Goal: Obtain resource: Download file/media

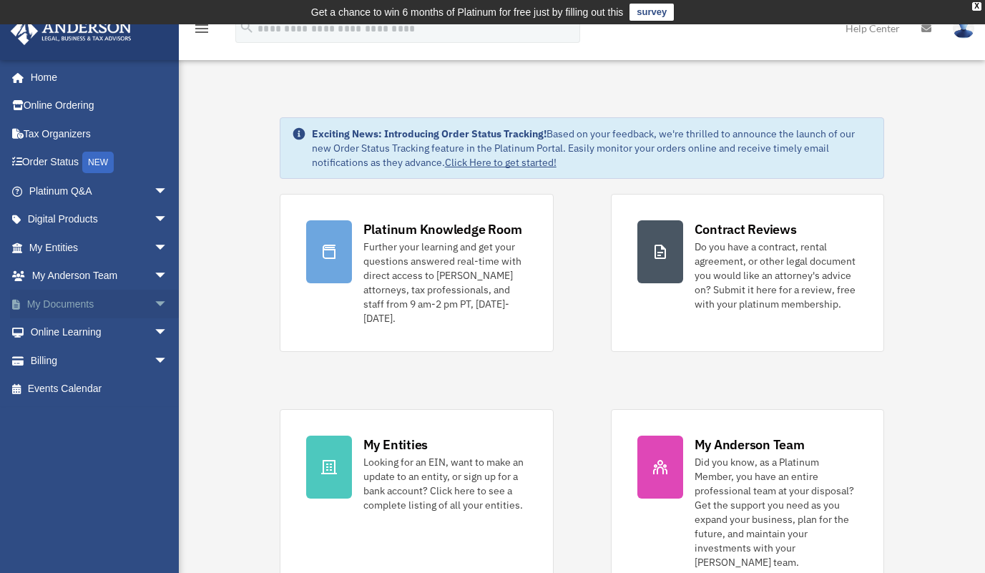
click at [154, 302] on span "arrow_drop_down" at bounding box center [168, 304] width 29 height 29
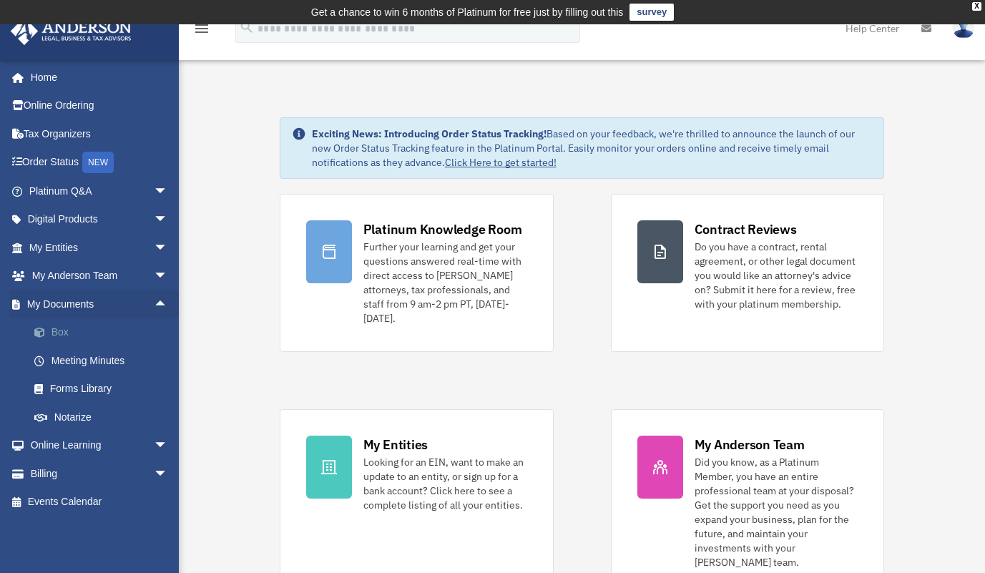
click at [60, 333] on link "Box" at bounding box center [104, 332] width 169 height 29
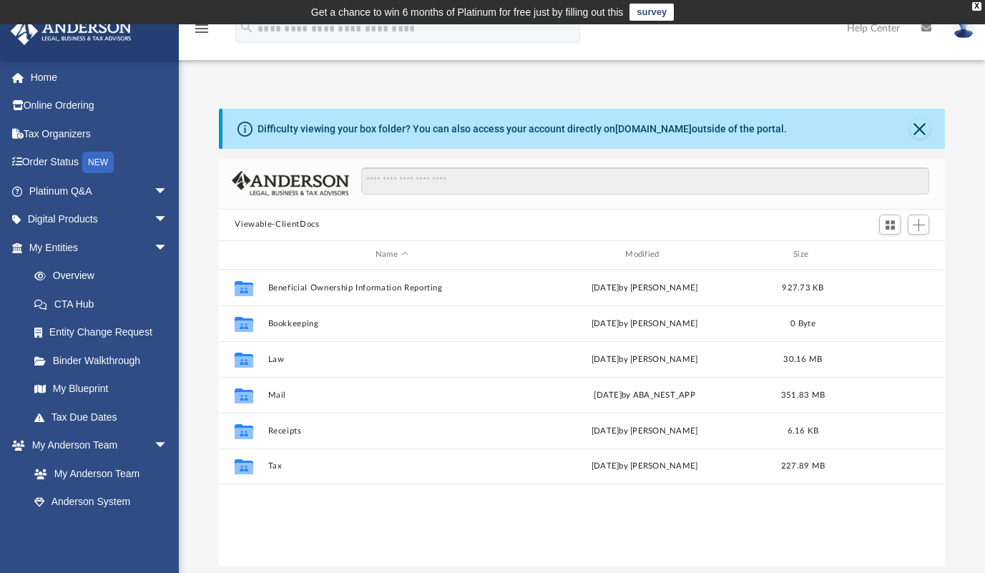
scroll to position [315, 715]
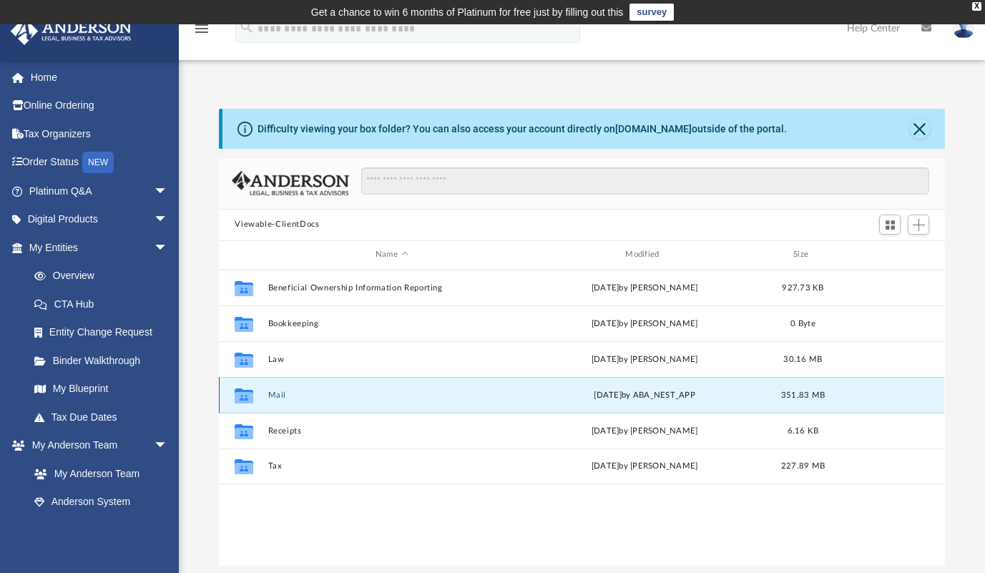
click at [277, 395] on button "Mail" at bounding box center [391, 394] width 247 height 9
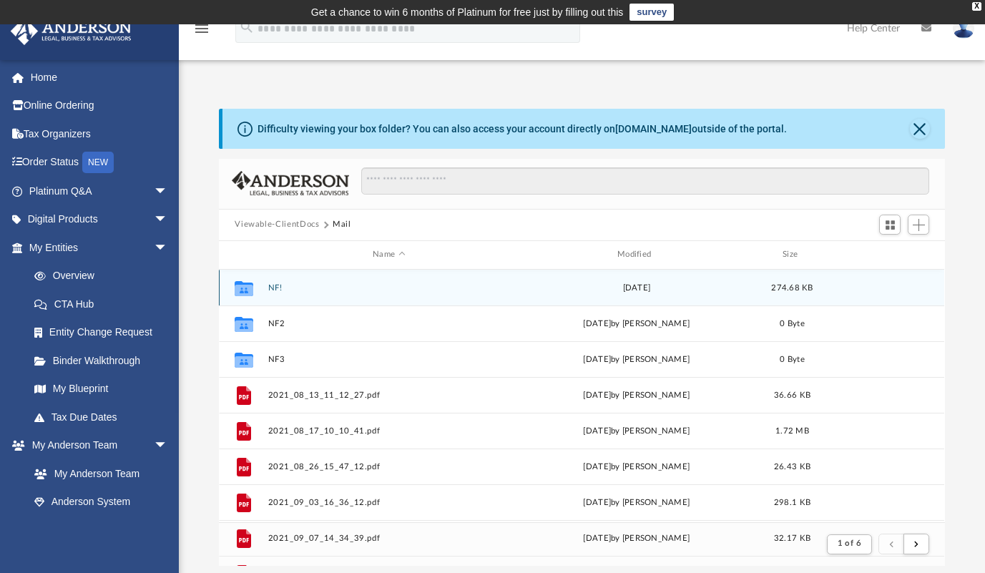
scroll to position [270, 715]
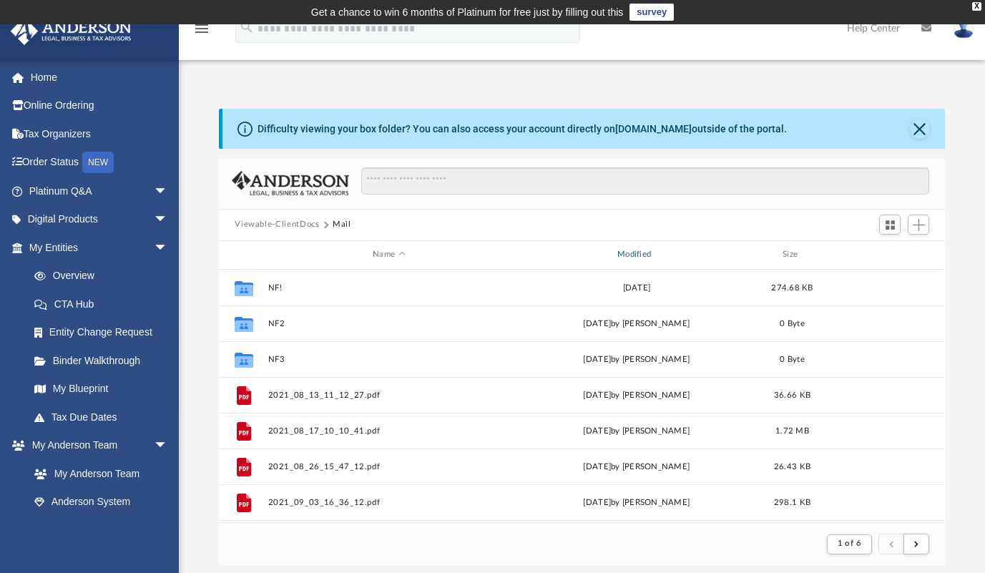
click at [637, 249] on div "Modified" at bounding box center [637, 254] width 242 height 13
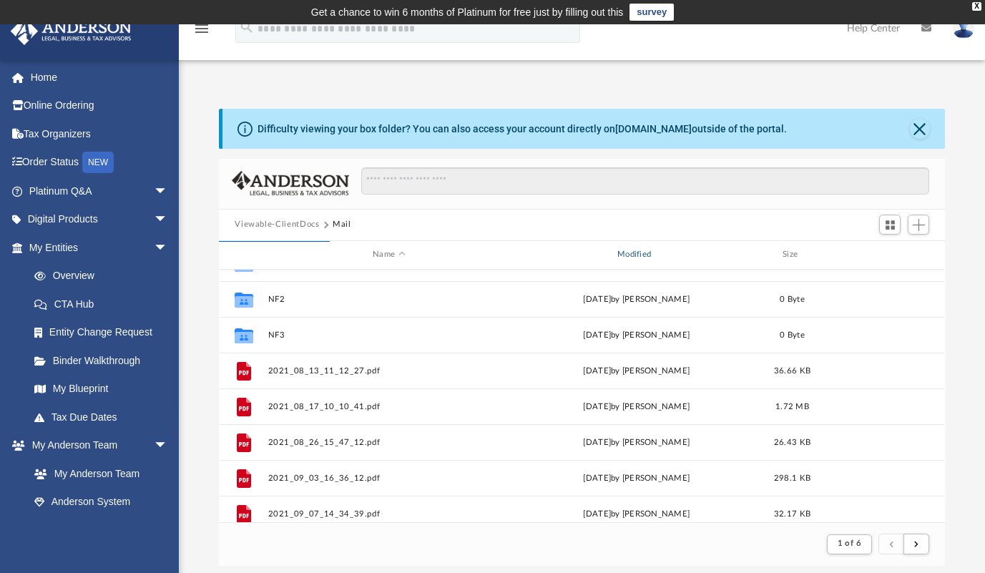
scroll to position [0, 0]
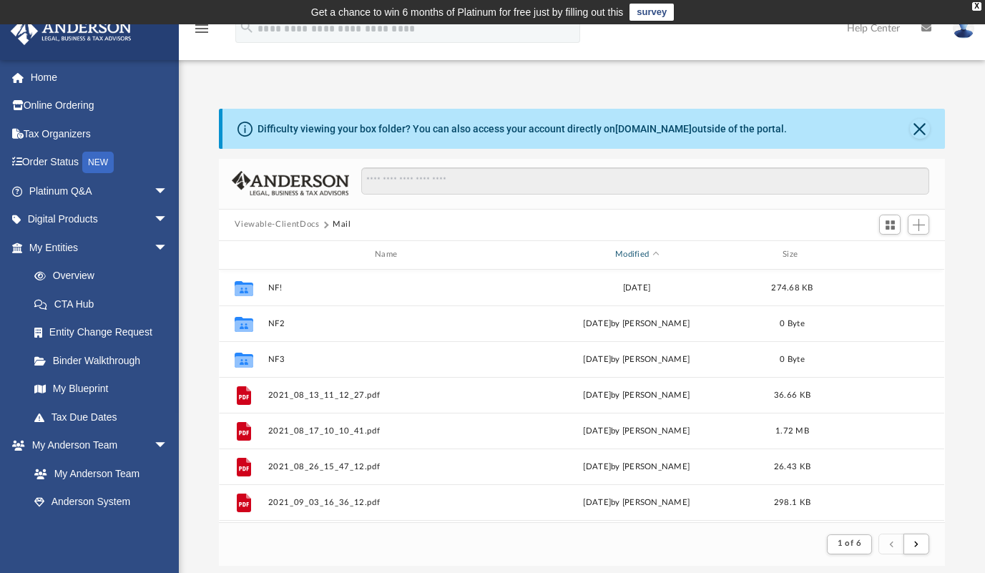
click at [636, 252] on div "Modified" at bounding box center [637, 254] width 242 height 13
click at [917, 130] on button "Close" at bounding box center [920, 129] width 20 height 20
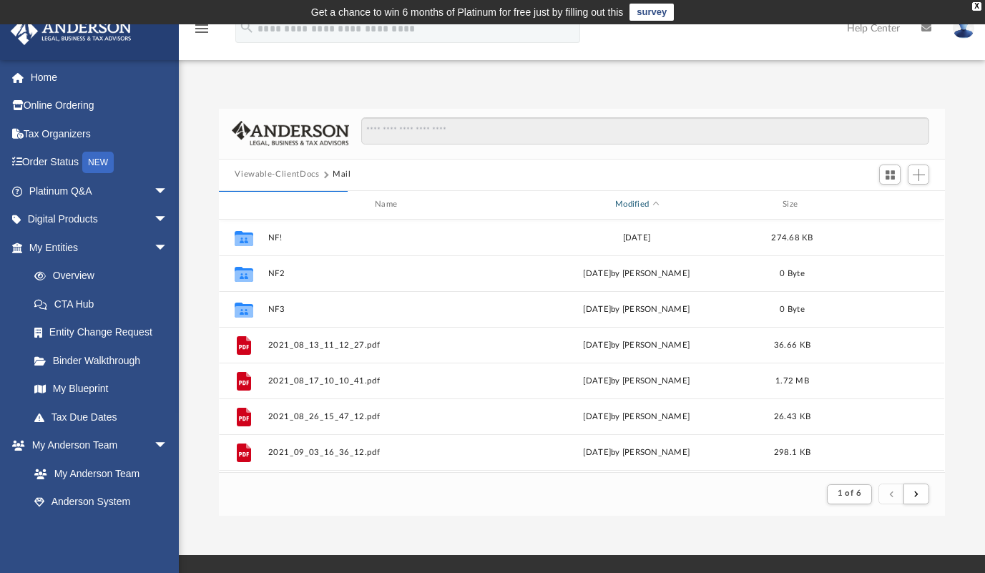
click at [656, 206] on span "Modified" at bounding box center [656, 205] width 6 height 6
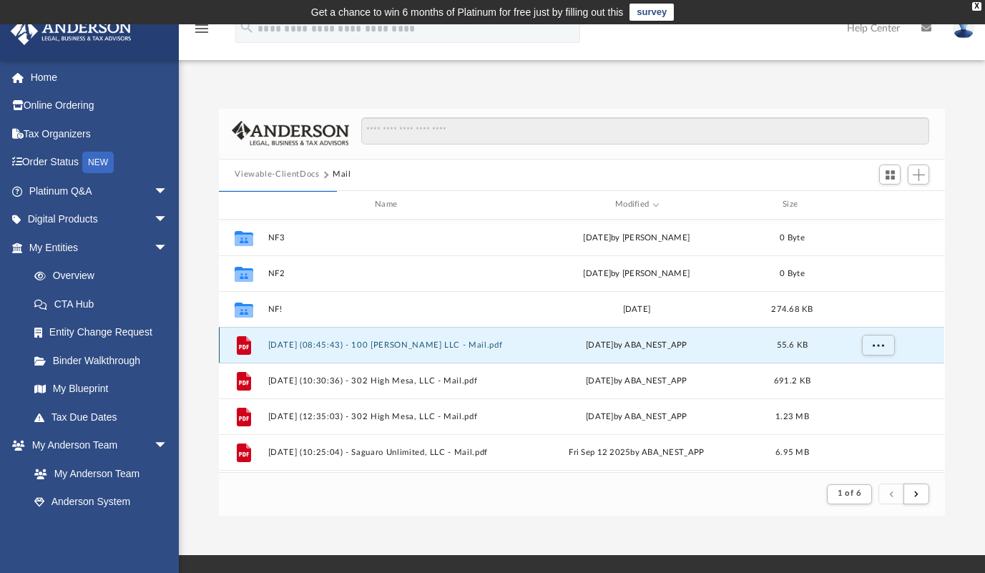
click at [427, 340] on button "2025.09.25 (08:45:43) - 100 Butler LLC - Mail.pdf" at bounding box center [389, 344] width 242 height 9
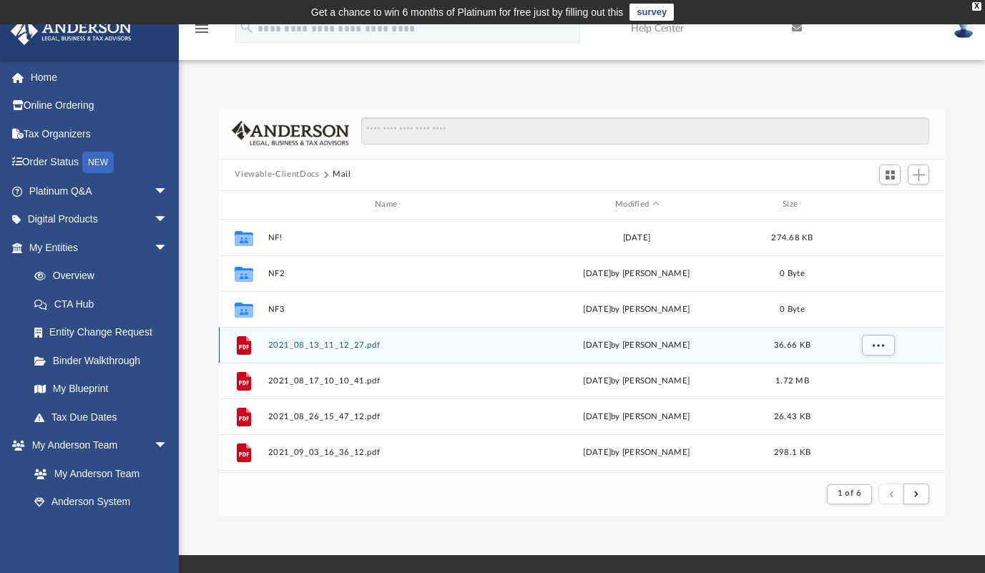
click at [345, 338] on div "File 2021_08_13_11_12_27.pdf Tue Nov 16 2021 by Dominique Turner 36.66 KB" at bounding box center [581, 345] width 725 height 36
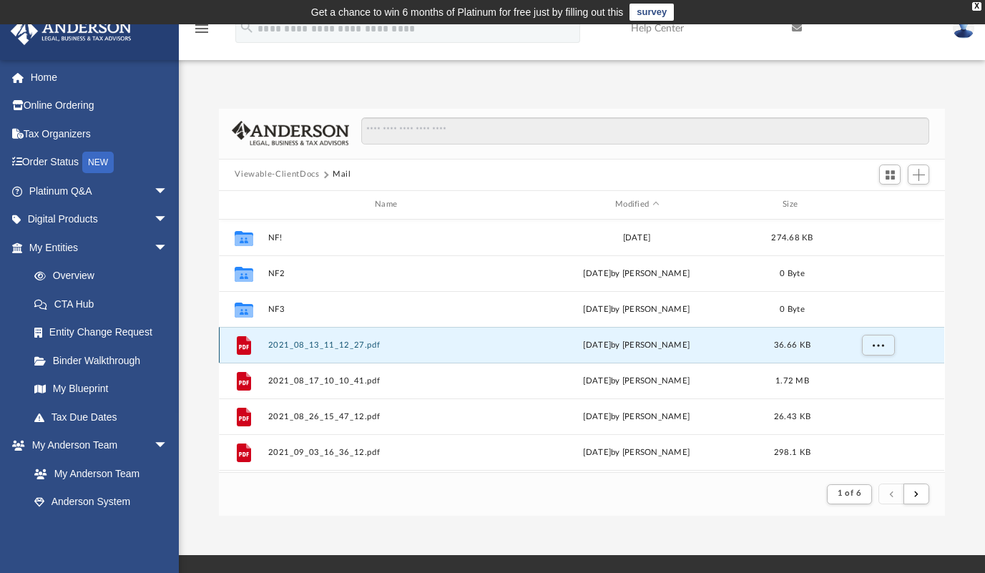
click at [345, 345] on button "2021_08_13_11_12_27.pdf" at bounding box center [389, 344] width 242 height 9
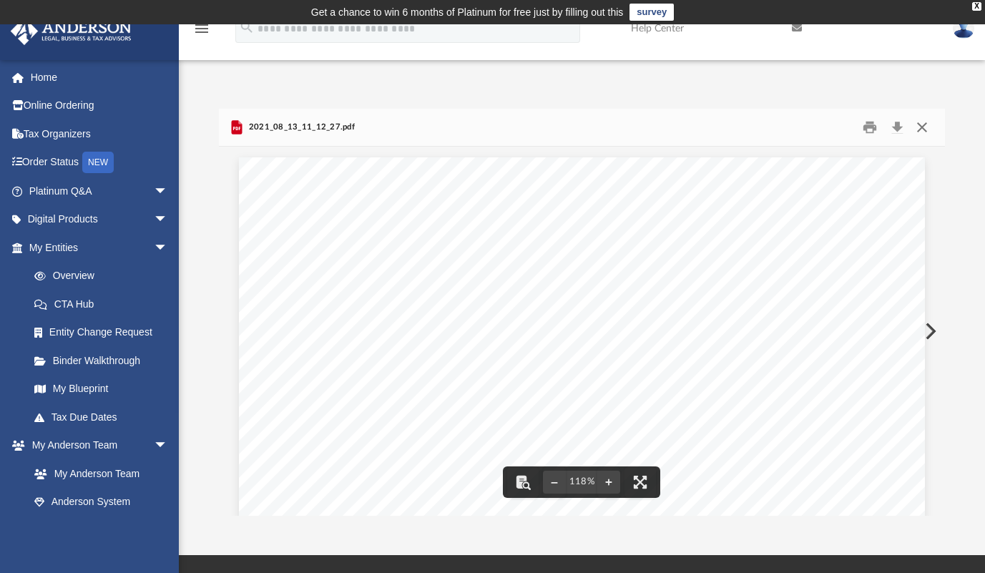
click at [925, 126] on button "Close" at bounding box center [922, 127] width 26 height 22
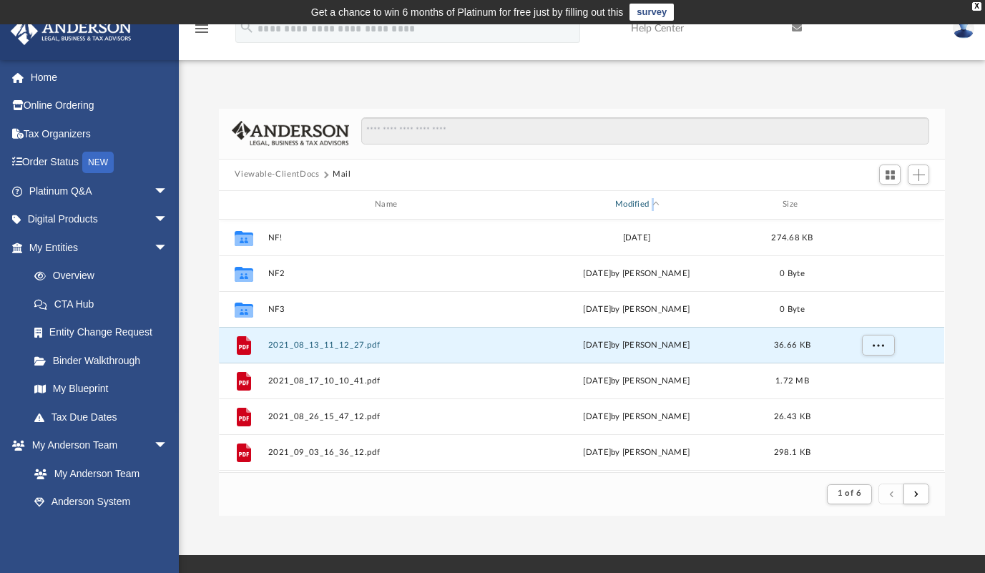
click at [653, 197] on div "Name Modified Size" at bounding box center [581, 205] width 725 height 29
click at [649, 202] on div "Modified" at bounding box center [637, 204] width 242 height 13
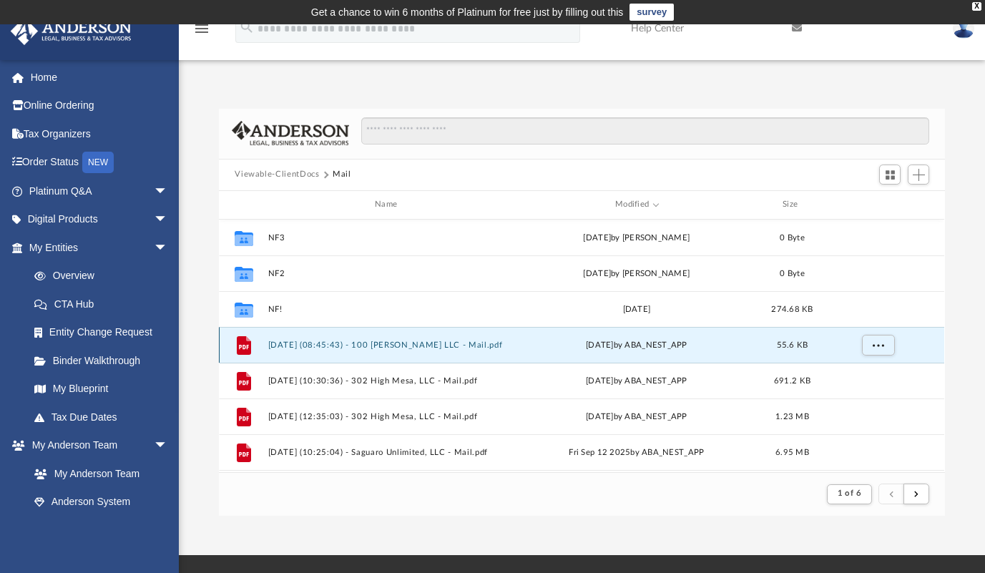
click at [433, 345] on button "2025.09.25 (08:45:43) - 100 Butler LLC - Mail.pdf" at bounding box center [389, 344] width 242 height 9
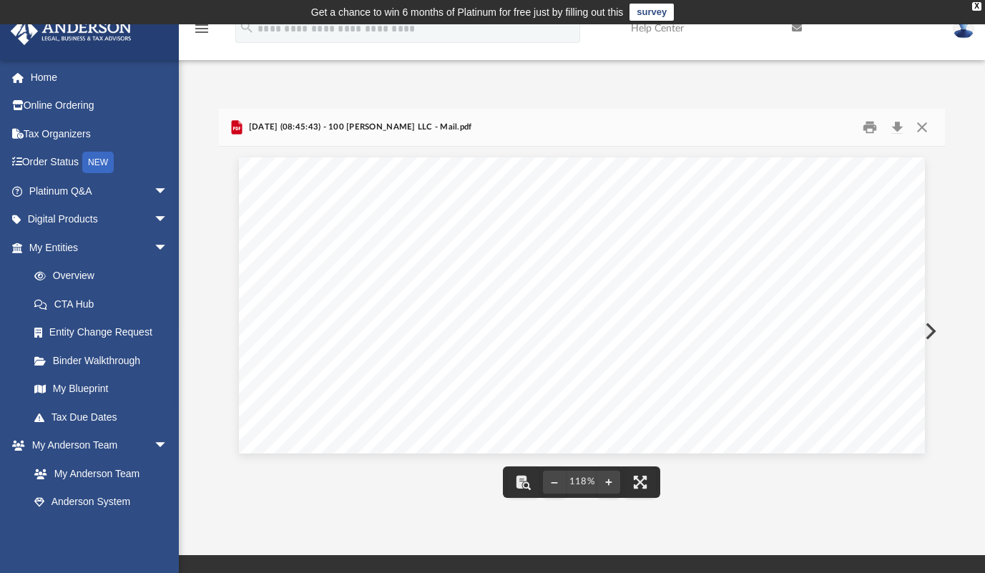
click at [930, 328] on button "Preview" at bounding box center [928, 331] width 31 height 40
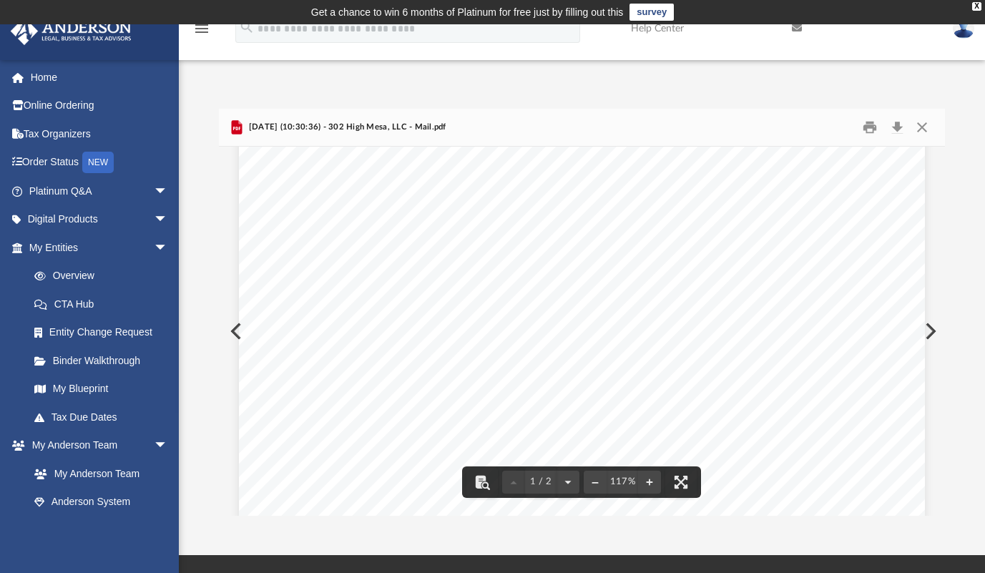
scroll to position [143, 0]
click at [924, 329] on button "Preview" at bounding box center [928, 331] width 31 height 40
click at [925, 329] on button "Preview" at bounding box center [928, 331] width 31 height 40
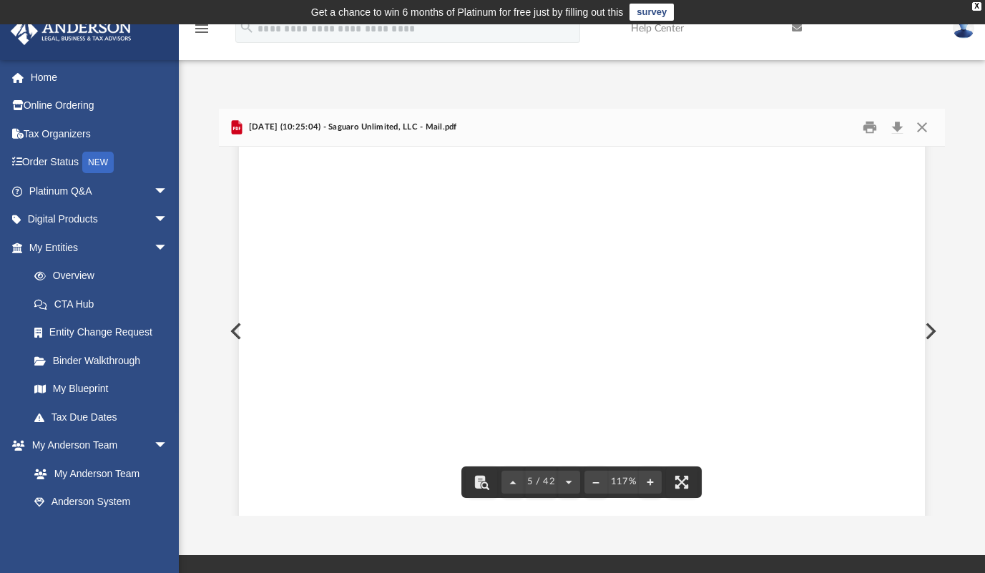
click at [853, 320] on div "Page 5" at bounding box center [582, 320] width 686 height 891
click at [231, 324] on button "Preview" at bounding box center [234, 331] width 31 height 40
click at [931, 327] on button "Preview" at bounding box center [928, 331] width 31 height 40
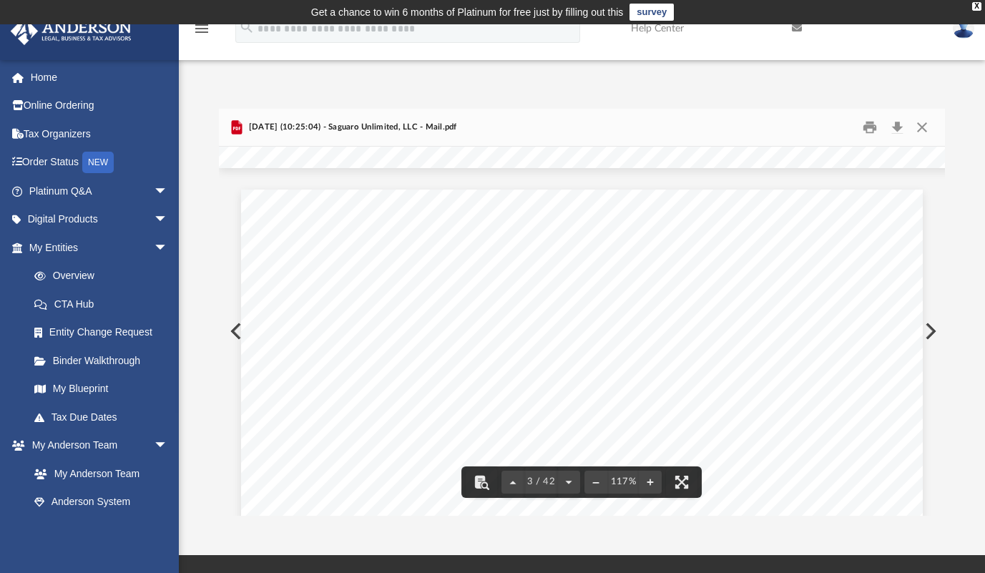
scroll to position [1573, 0]
drag, startPoint x: 794, startPoint y: 337, endPoint x: 721, endPoint y: 338, distance: 72.9
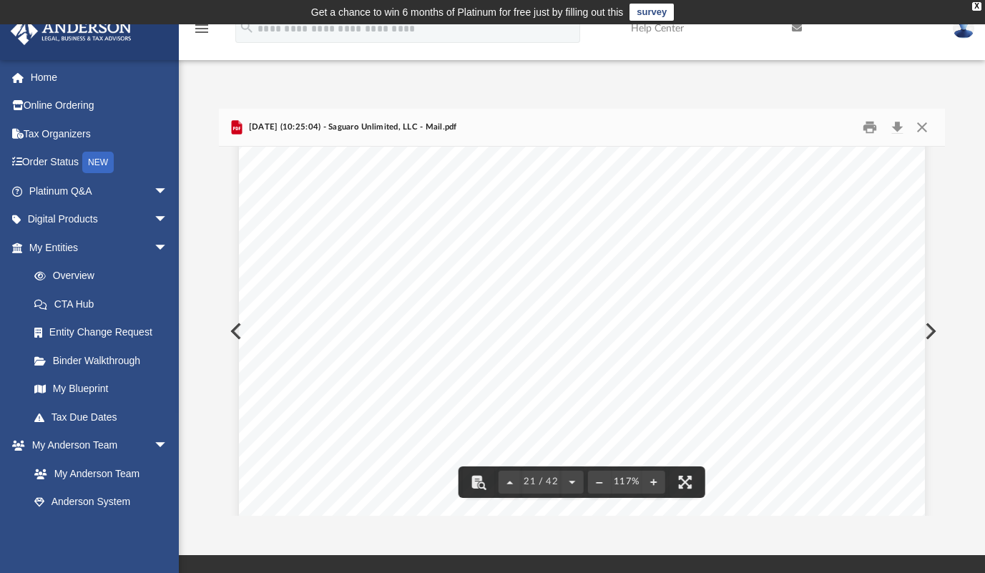
drag, startPoint x: 703, startPoint y: 286, endPoint x: 639, endPoint y: 300, distance: 65.8
click at [639, 300] on div "Page 21" at bounding box center [582, 430] width 686 height 870
click at [897, 123] on button "Download" at bounding box center [897, 127] width 26 height 22
click at [924, 329] on button "Preview" at bounding box center [928, 331] width 31 height 40
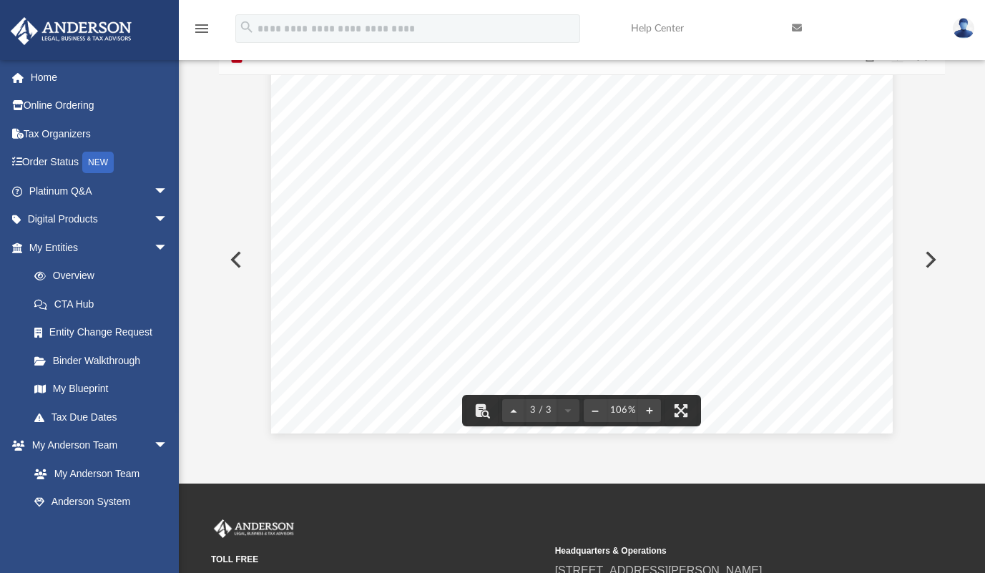
scroll to position [0, 0]
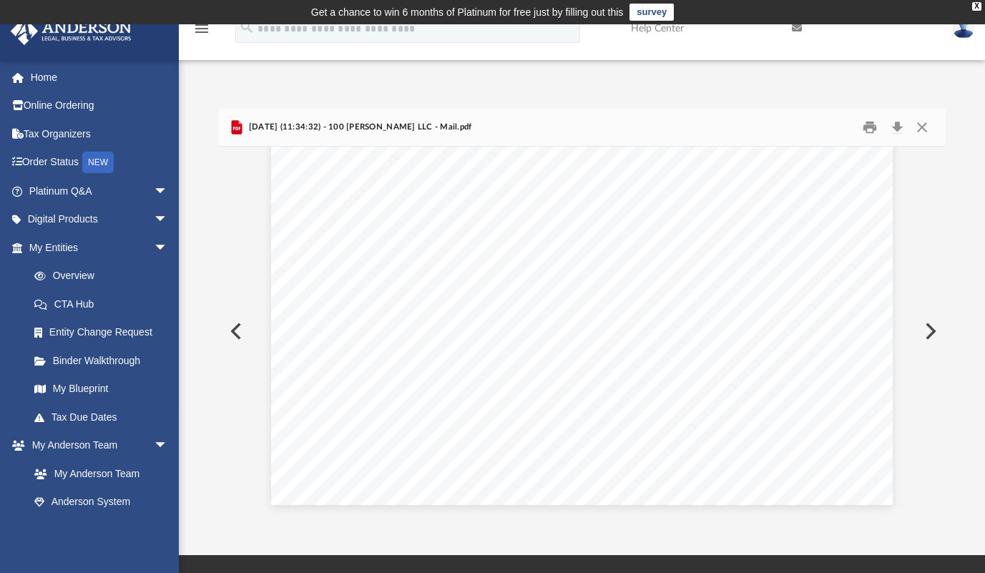
click at [932, 330] on button "Preview" at bounding box center [928, 331] width 31 height 40
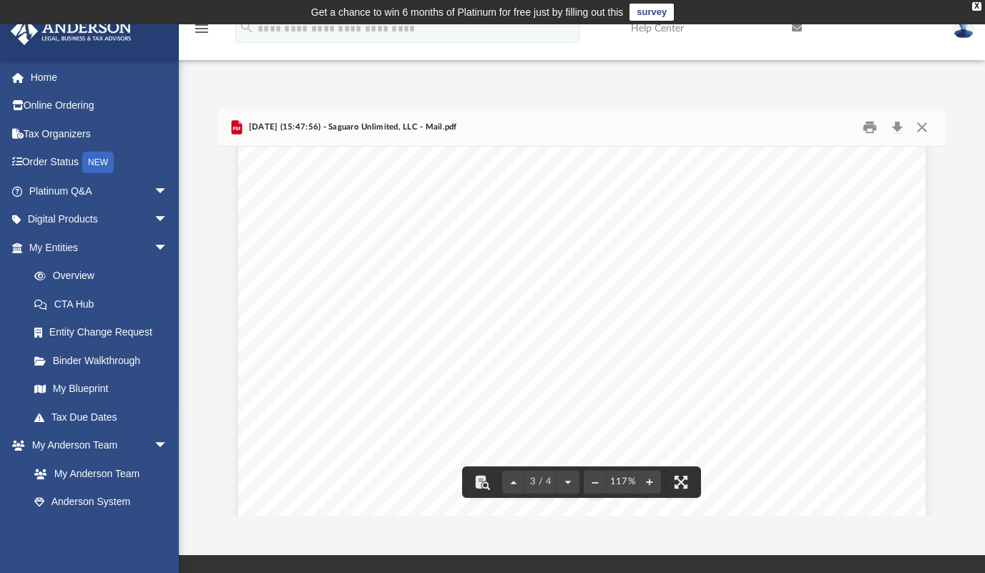
scroll to position [1931, 0]
drag, startPoint x: 478, startPoint y: 304, endPoint x: 685, endPoint y: 297, distance: 206.7
click at [684, 297] on div "Page 3" at bounding box center [581, 438] width 686 height 868
drag, startPoint x: 659, startPoint y: 357, endPoint x: 549, endPoint y: 309, distance: 120.1
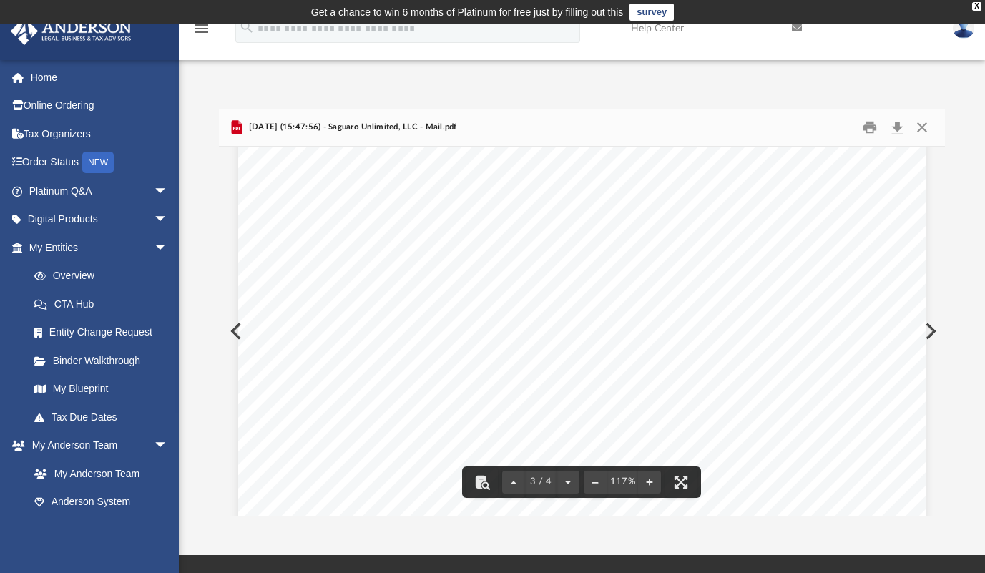
click at [549, 309] on div "Page 3" at bounding box center [581, 295] width 686 height 868
drag, startPoint x: 305, startPoint y: 227, endPoint x: 451, endPoint y: 234, distance: 146.7
click at [446, 234] on div "Page 3" at bounding box center [581, 295] width 686 height 868
click at [469, 229] on div "Page 3" at bounding box center [581, 295] width 686 height 868
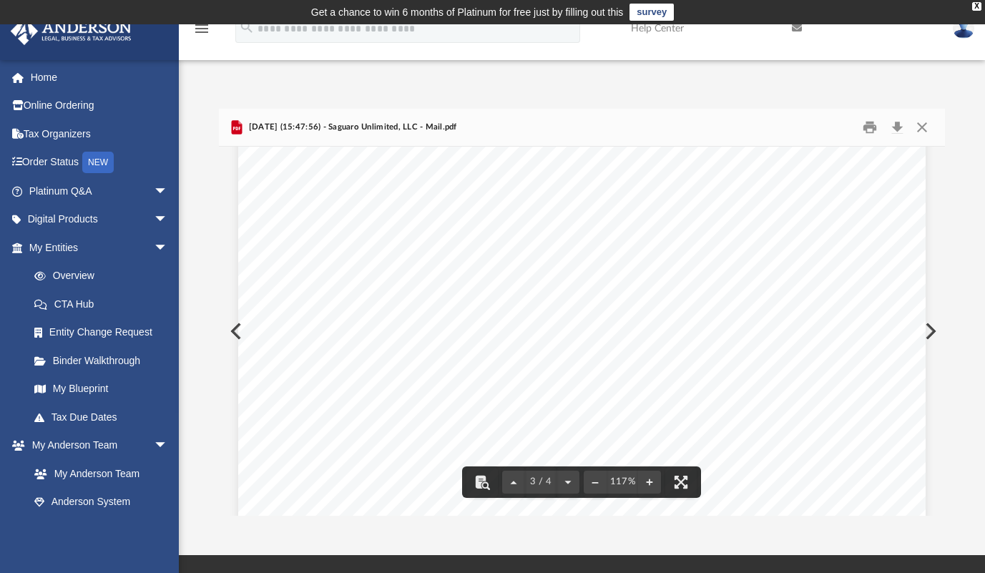
drag, startPoint x: 528, startPoint y: 228, endPoint x: 629, endPoint y: 224, distance: 100.9
click at [626, 225] on div "Page 3" at bounding box center [581, 295] width 686 height 868
click at [646, 224] on div "Page 3" at bounding box center [581, 295] width 686 height 868
drag, startPoint x: 646, startPoint y: 224, endPoint x: 341, endPoint y: 212, distance: 305.5
click at [341, 212] on div "Page 3" at bounding box center [581, 295] width 686 height 868
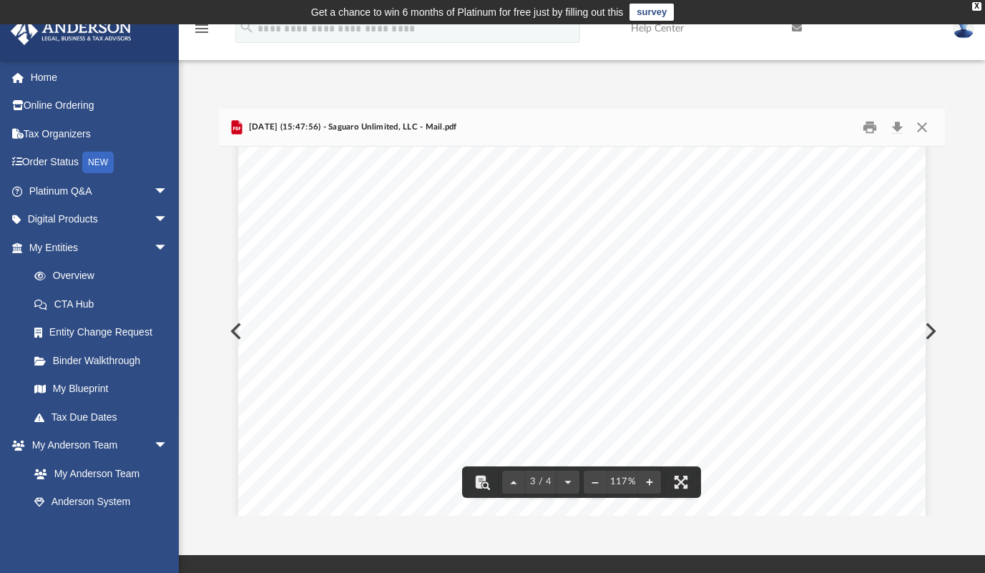
click at [358, 224] on div "Page 3" at bounding box center [581, 295] width 686 height 868
drag, startPoint x: 486, startPoint y: 240, endPoint x: 498, endPoint y: 240, distance: 11.4
click at [498, 240] on div "Page 3" at bounding box center [581, 295] width 686 height 868
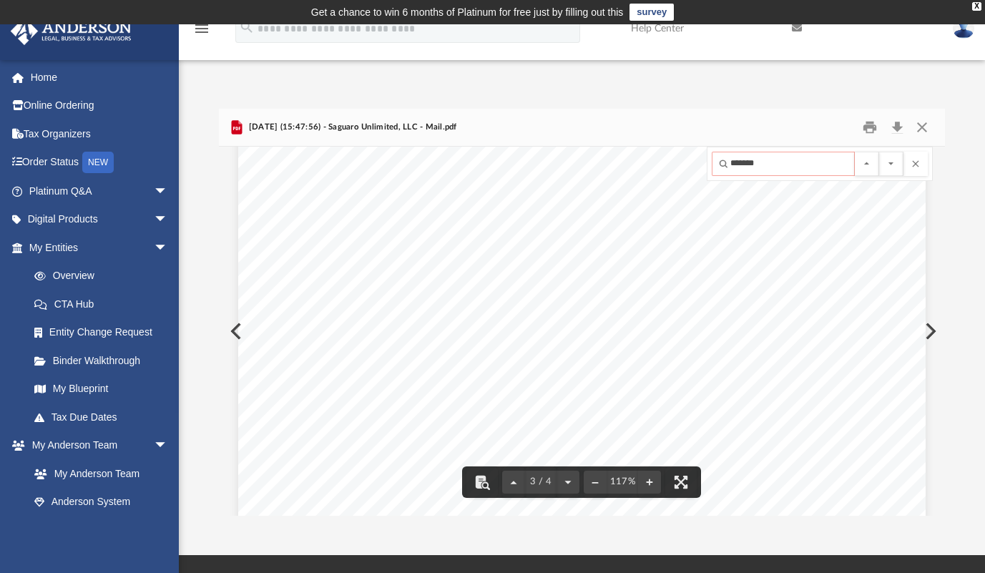
type input "*******"
click at [879, 152] on button "File preview" at bounding box center [891, 164] width 24 height 24
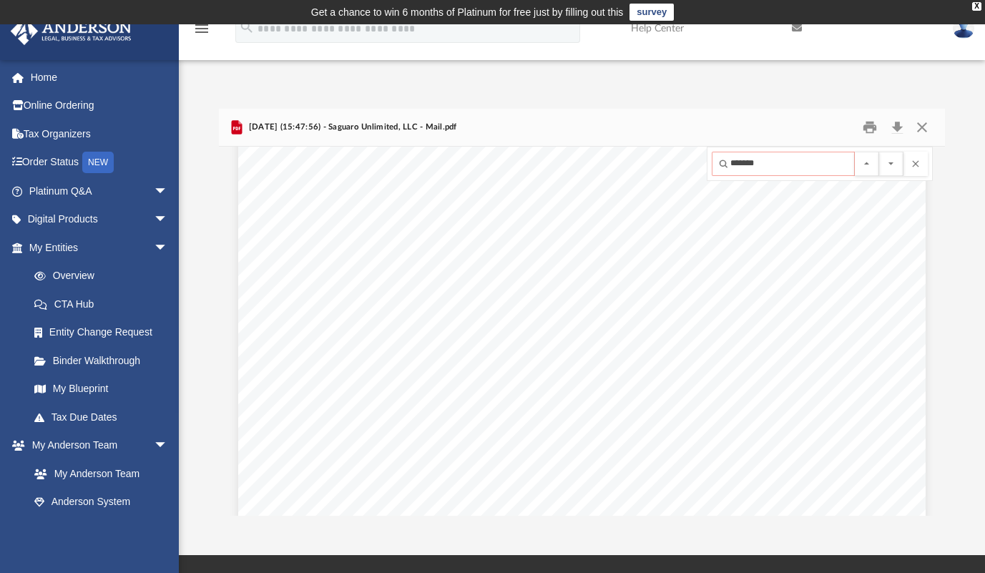
click at [683, 262] on div "Page 3" at bounding box center [581, 295] width 686 height 868
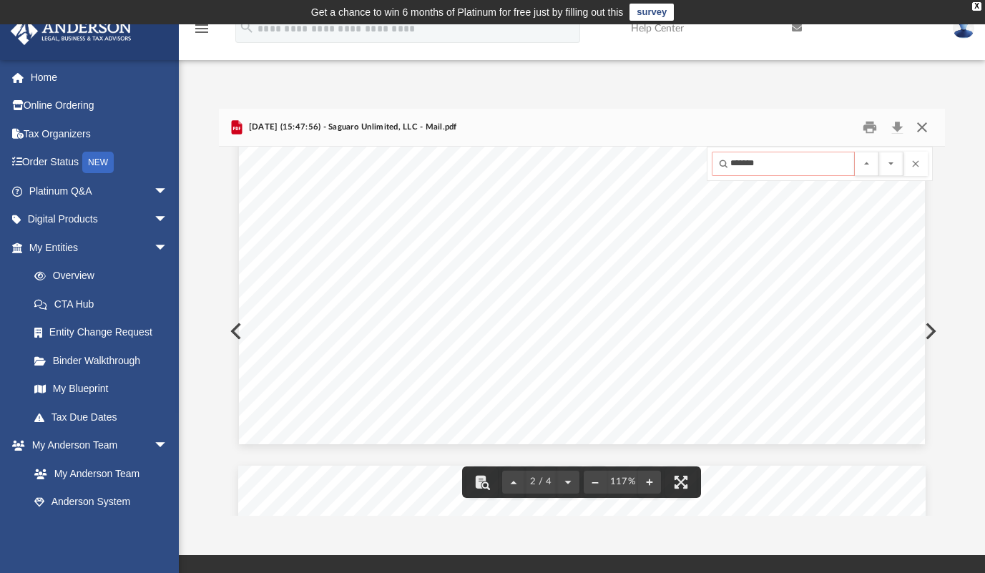
scroll to position [1430, 0]
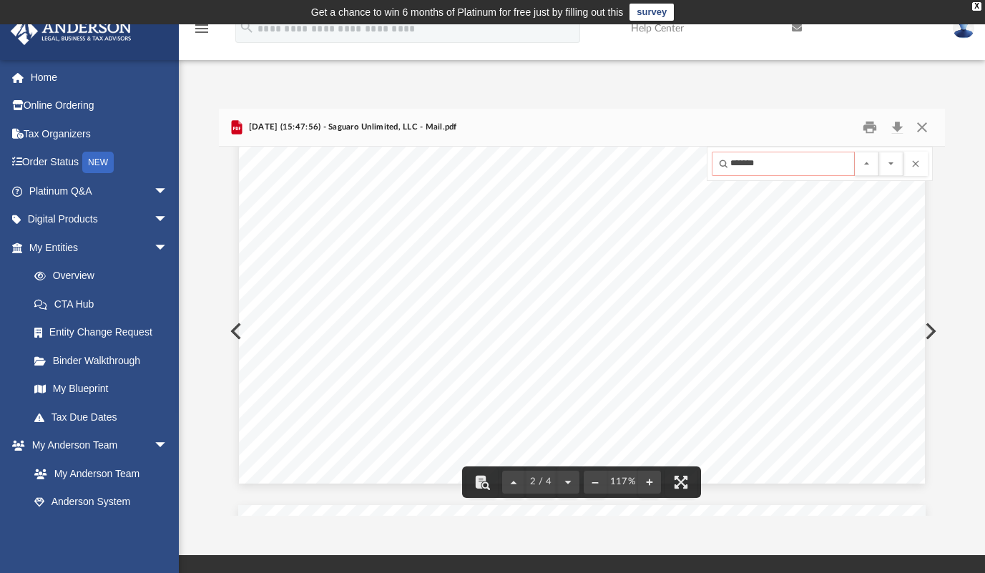
click at [239, 332] on div "Page 2" at bounding box center [582, 49] width 686 height 867
click at [239, 327] on div "Page 2" at bounding box center [582, 49] width 686 height 867
click at [232, 332] on button "Preview" at bounding box center [234, 331] width 31 height 40
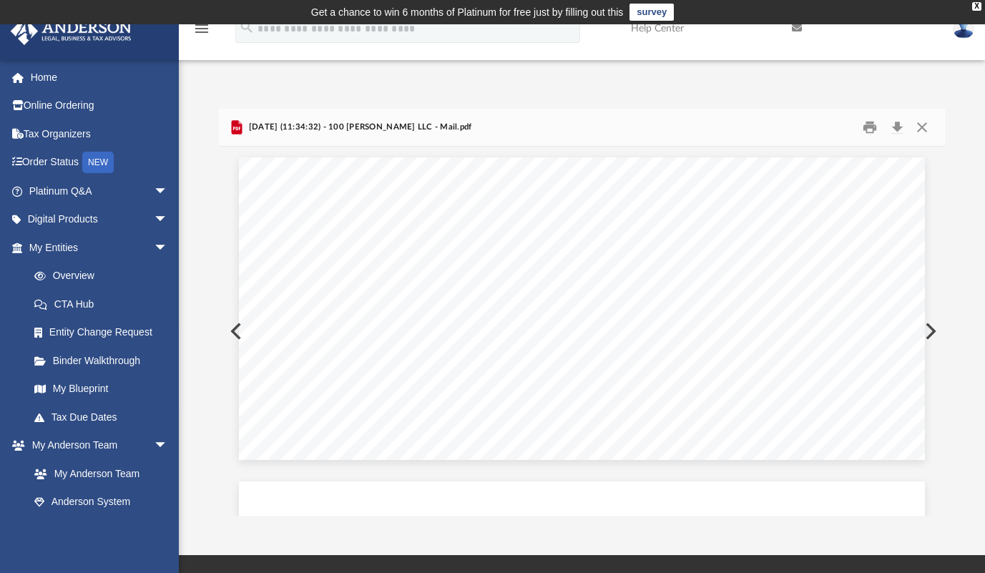
scroll to position [604, 0]
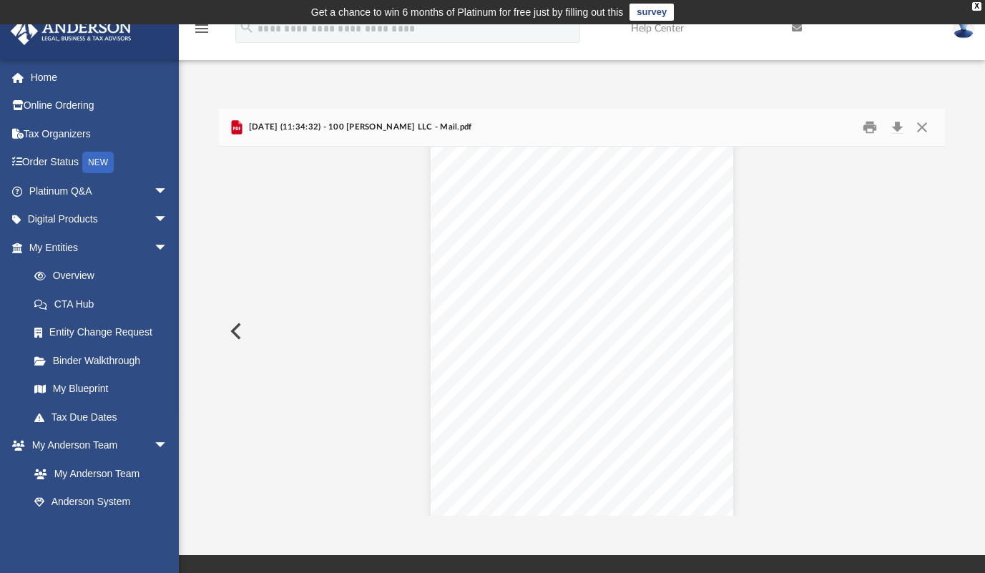
click at [232, 332] on button "Preview" at bounding box center [234, 331] width 31 height 40
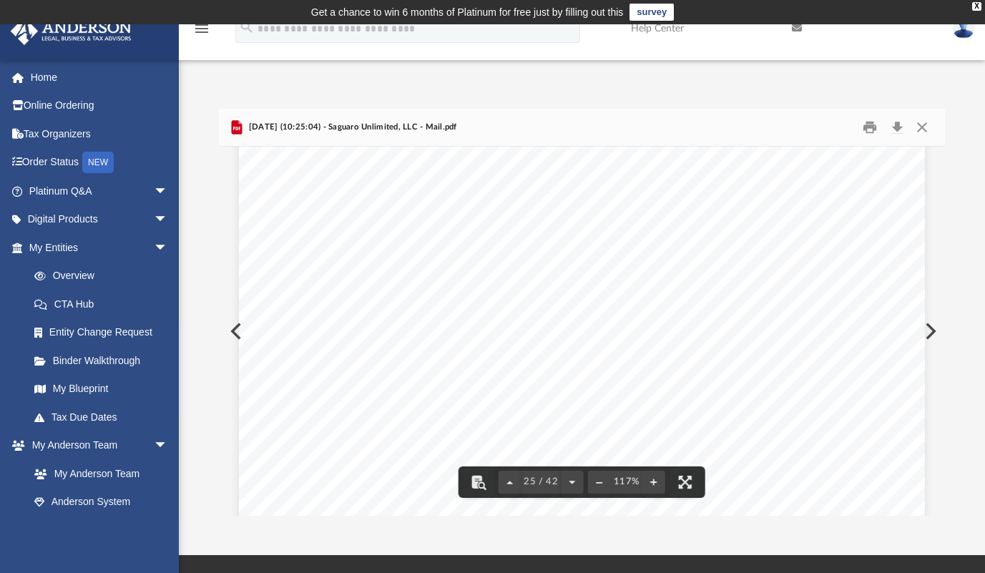
scroll to position [21094, 0]
drag, startPoint x: 467, startPoint y: 260, endPoint x: 459, endPoint y: 293, distance: 33.8
click at [459, 293] on div "Page 25" at bounding box center [582, 488] width 686 height 870
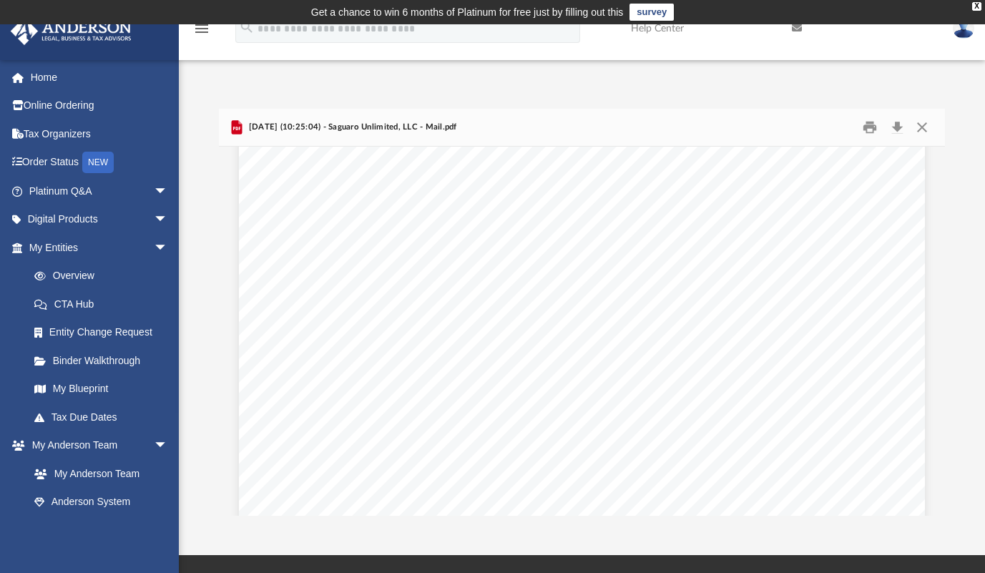
scroll to position [24598, 0]
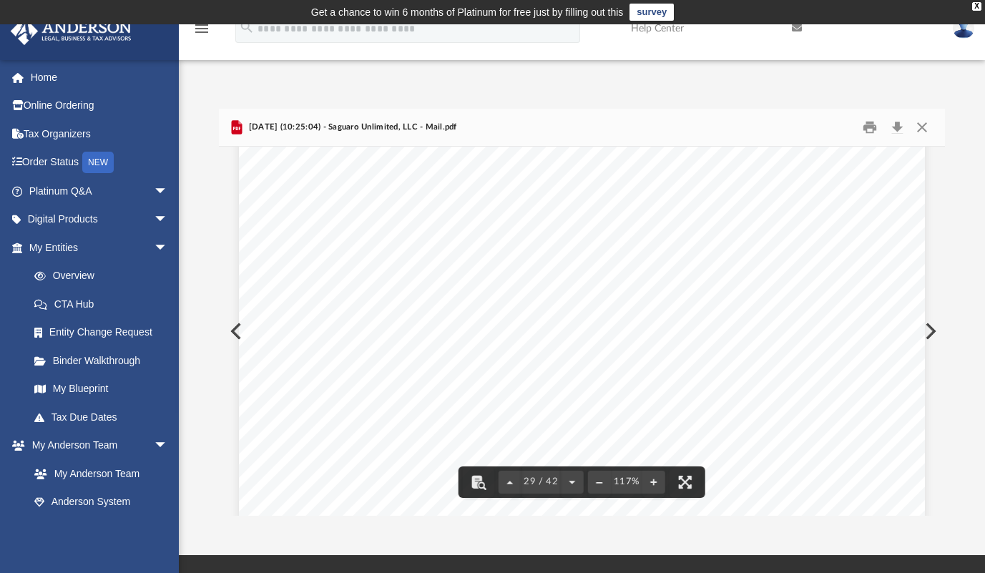
click at [930, 330] on button "Preview" at bounding box center [928, 331] width 31 height 40
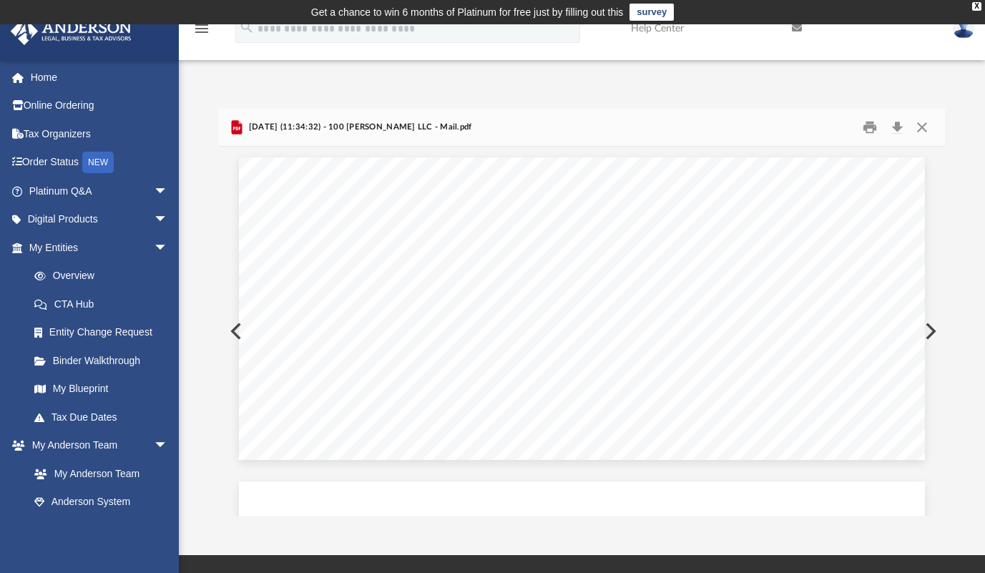
scroll to position [604, 0]
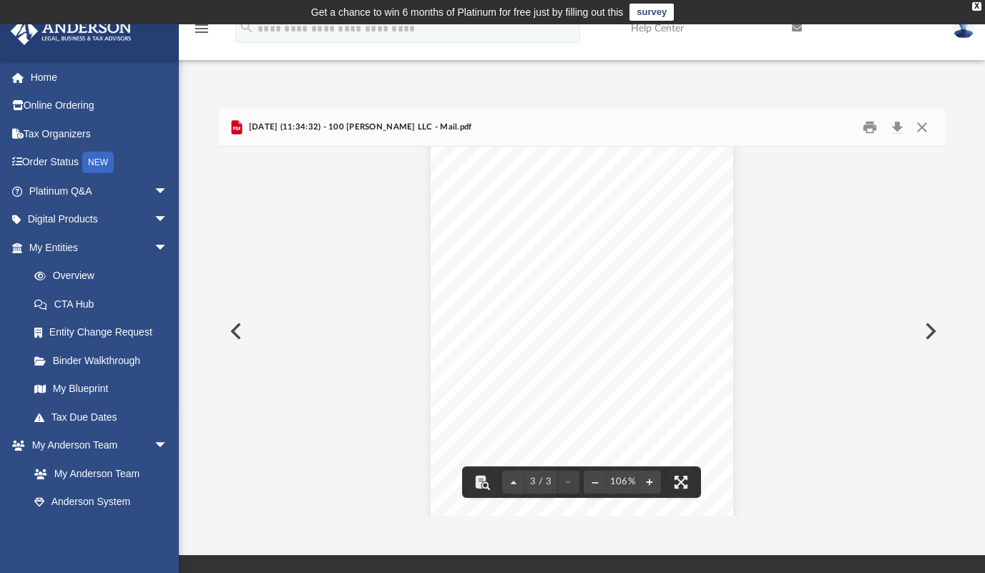
click at [237, 331] on button "Preview" at bounding box center [234, 331] width 31 height 40
click at [927, 327] on button "Preview" at bounding box center [928, 331] width 31 height 40
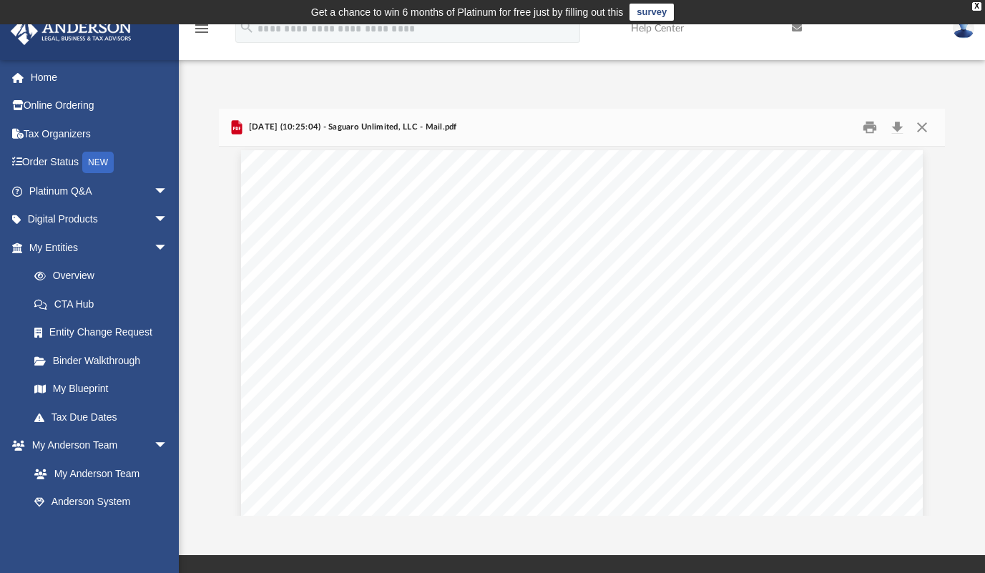
scroll to position [26409, 0]
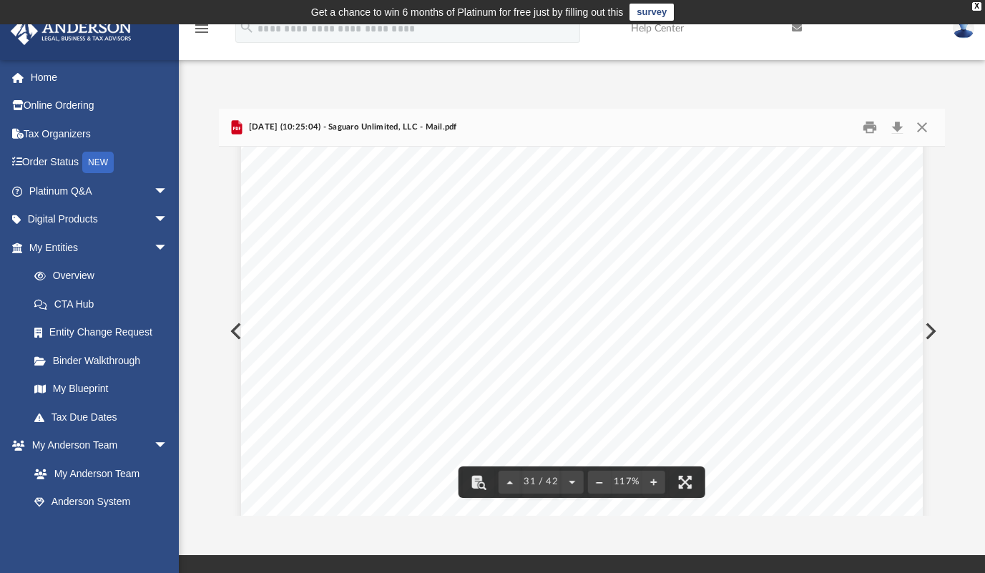
drag, startPoint x: 621, startPoint y: 302, endPoint x: 734, endPoint y: 310, distance: 113.3
click at [734, 310] on div "Page 31" at bounding box center [581, 513] width 681 height 869
click at [932, 330] on button "Preview" at bounding box center [928, 331] width 31 height 40
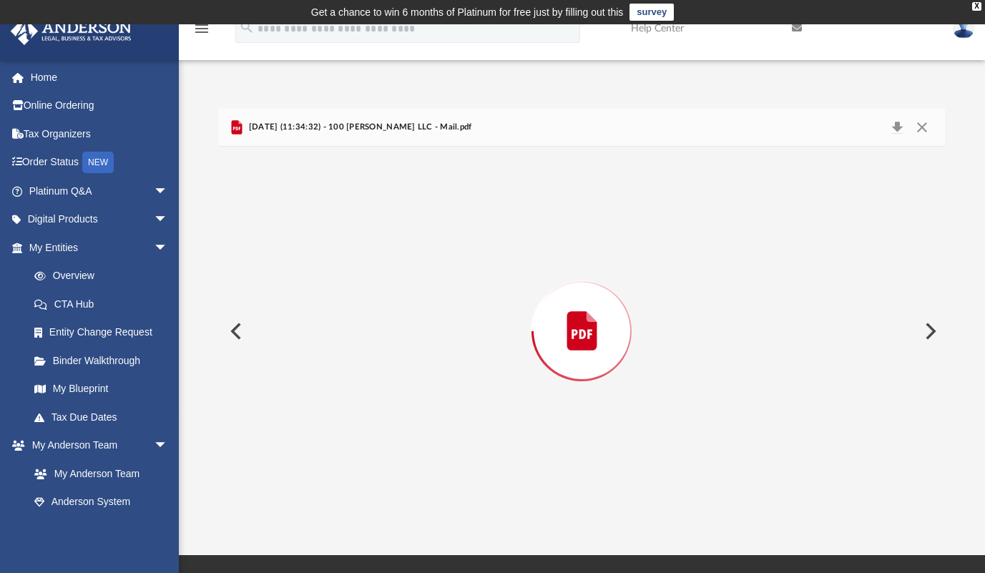
scroll to position [604, 0]
click at [927, 327] on button "Preview" at bounding box center [928, 331] width 31 height 40
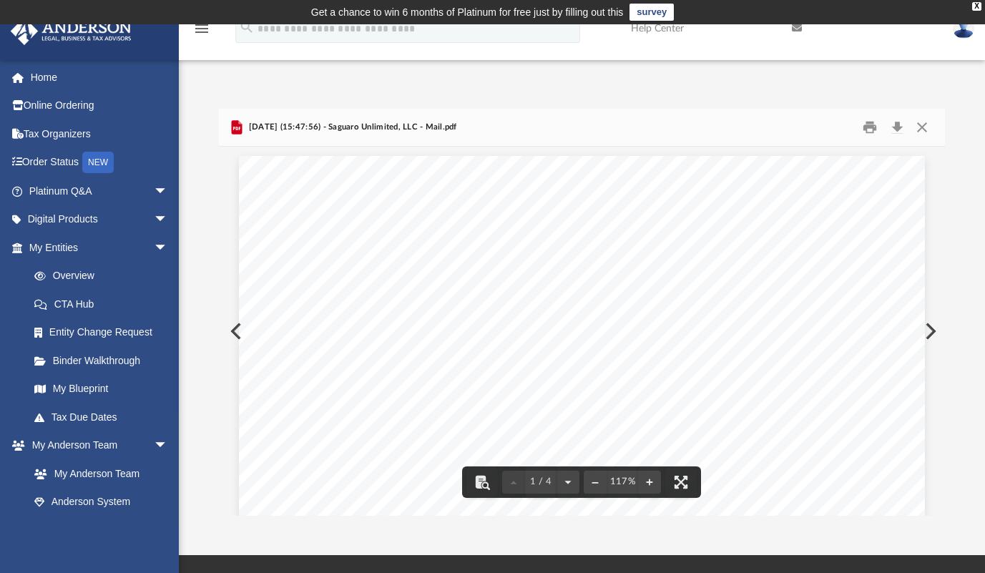
scroll to position [0, 0]
click at [927, 332] on button "Preview" at bounding box center [928, 331] width 31 height 40
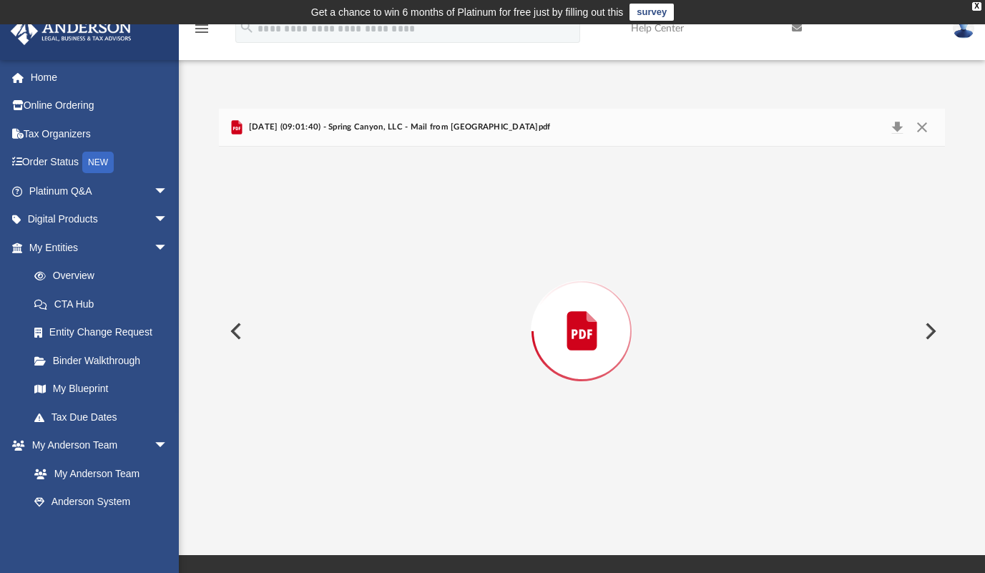
click at [927, 332] on button "Preview" at bounding box center [928, 331] width 31 height 40
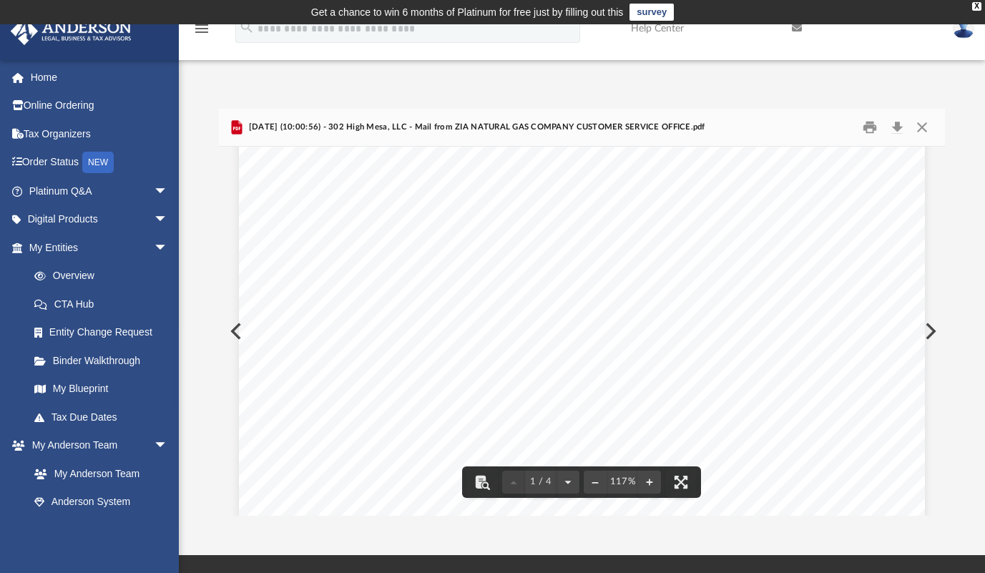
scroll to position [501, 0]
click at [925, 328] on button "Preview" at bounding box center [928, 331] width 31 height 40
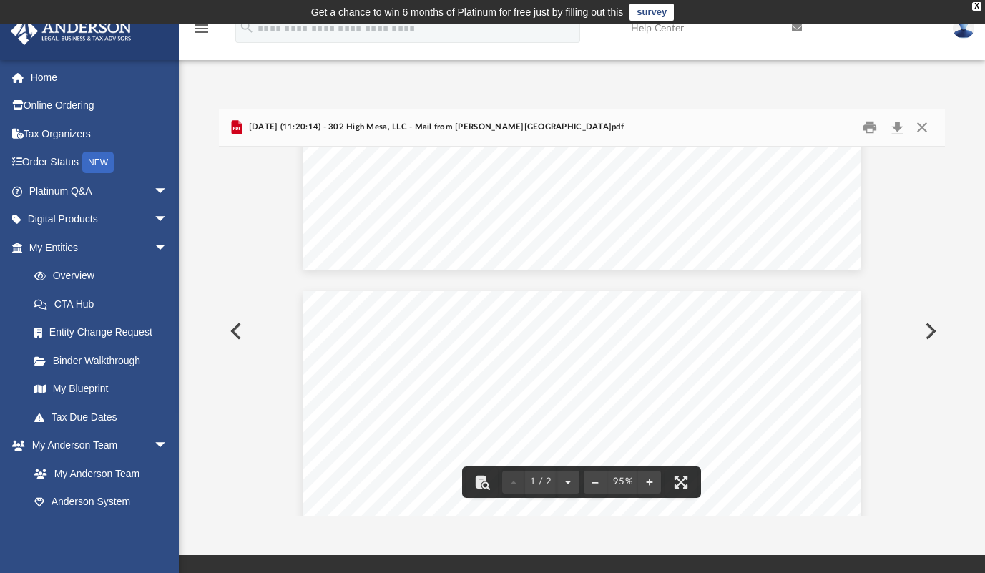
scroll to position [0, 0]
click at [923, 327] on button "Preview" at bounding box center [928, 331] width 31 height 40
click at [925, 325] on button "Preview" at bounding box center [928, 331] width 31 height 40
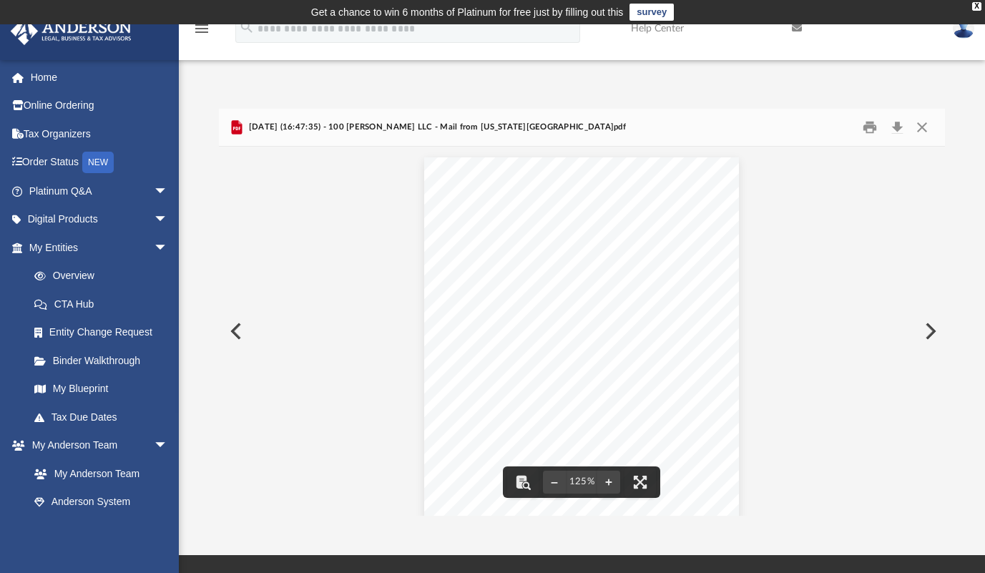
click at [930, 326] on button "Preview" at bounding box center [928, 331] width 31 height 40
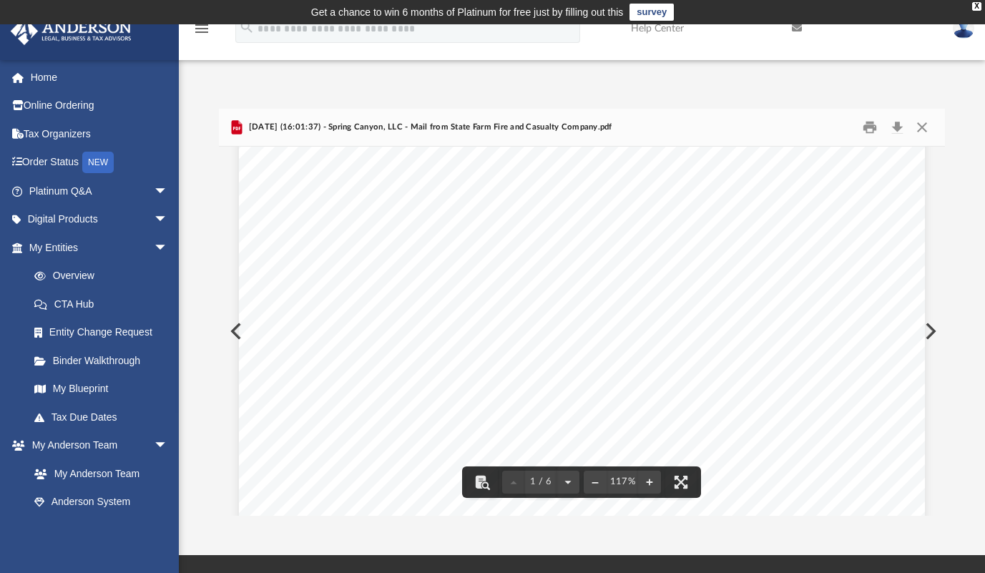
scroll to position [358, 0]
click at [927, 327] on button "Preview" at bounding box center [928, 331] width 31 height 40
click at [929, 326] on button "Preview" at bounding box center [928, 331] width 31 height 40
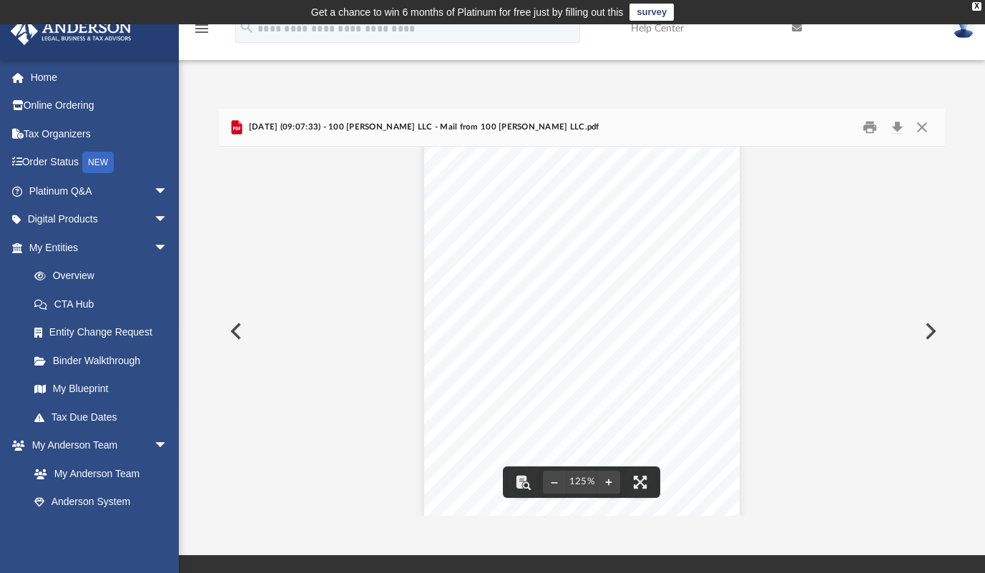
scroll to position [286, 0]
click at [923, 329] on button "Preview" at bounding box center [928, 331] width 31 height 40
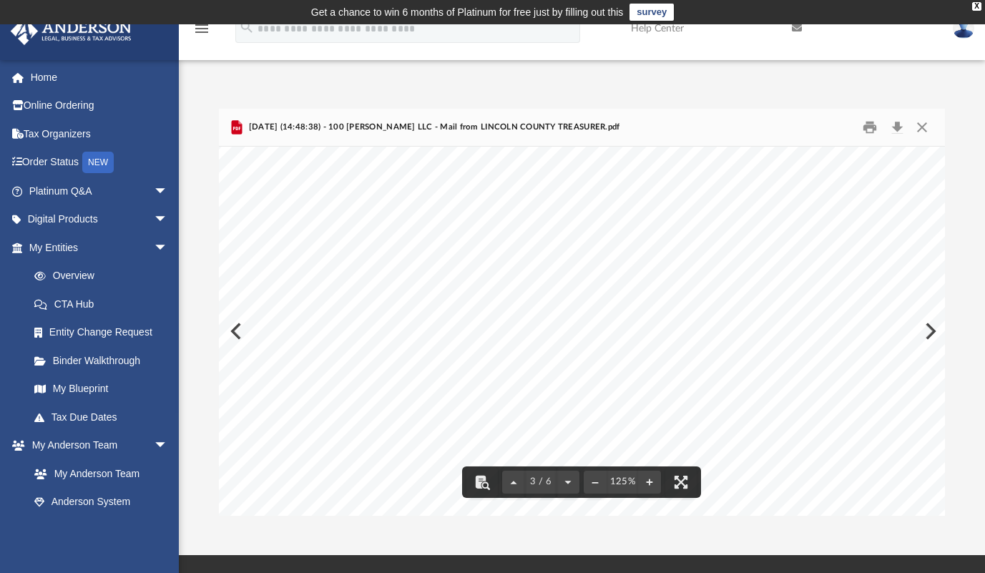
scroll to position [1898, 0]
click at [927, 330] on div "Page 3" at bounding box center [584, 393] width 730 height 940
click at [929, 330] on div "Page 3" at bounding box center [584, 393] width 730 height 940
click at [932, 330] on div "Page 3" at bounding box center [584, 393] width 730 height 940
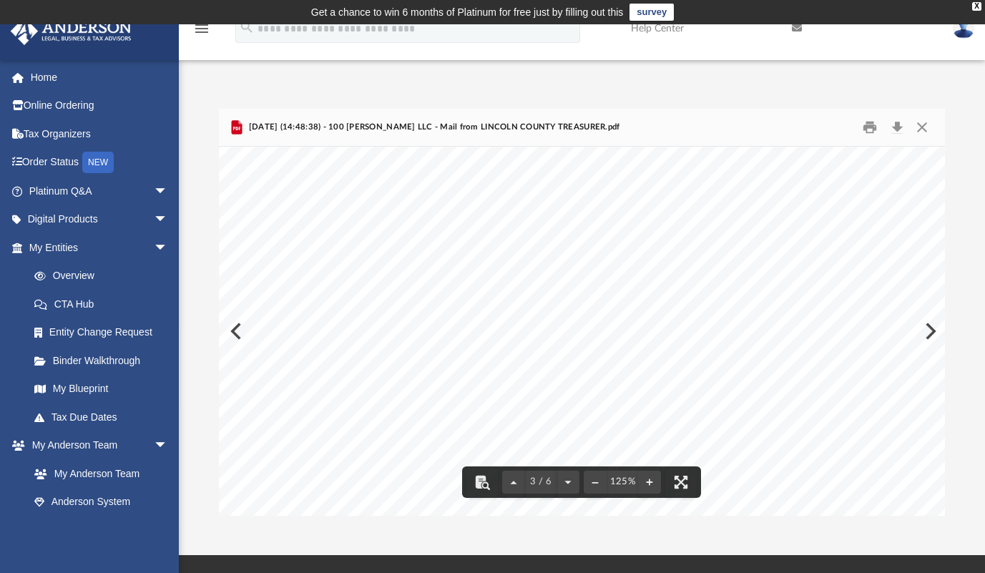
click at [937, 330] on button "Preview" at bounding box center [928, 331] width 31 height 40
click at [930, 332] on button "Preview" at bounding box center [928, 331] width 31 height 40
click at [929, 333] on button "Preview" at bounding box center [928, 331] width 31 height 40
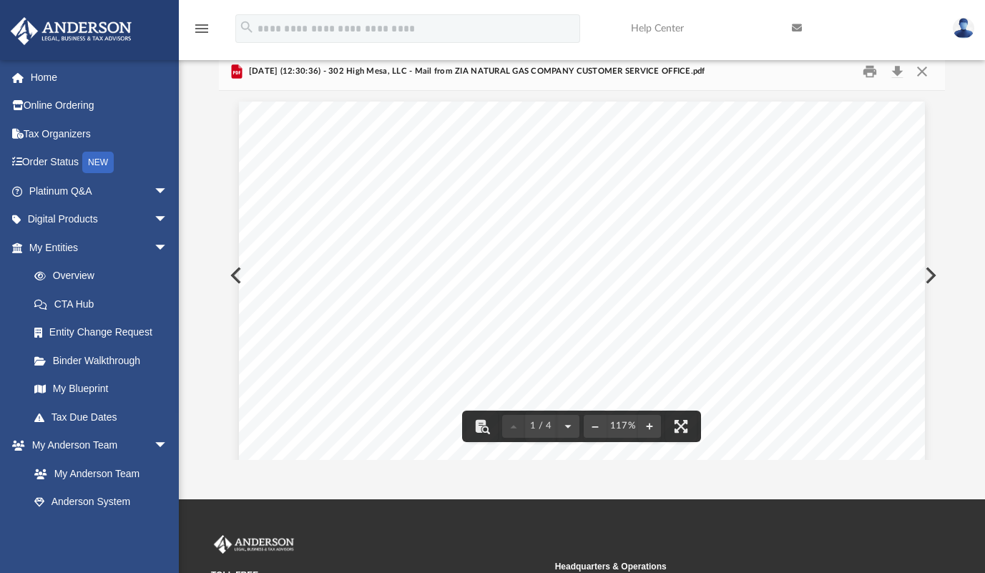
scroll to position [0, 0]
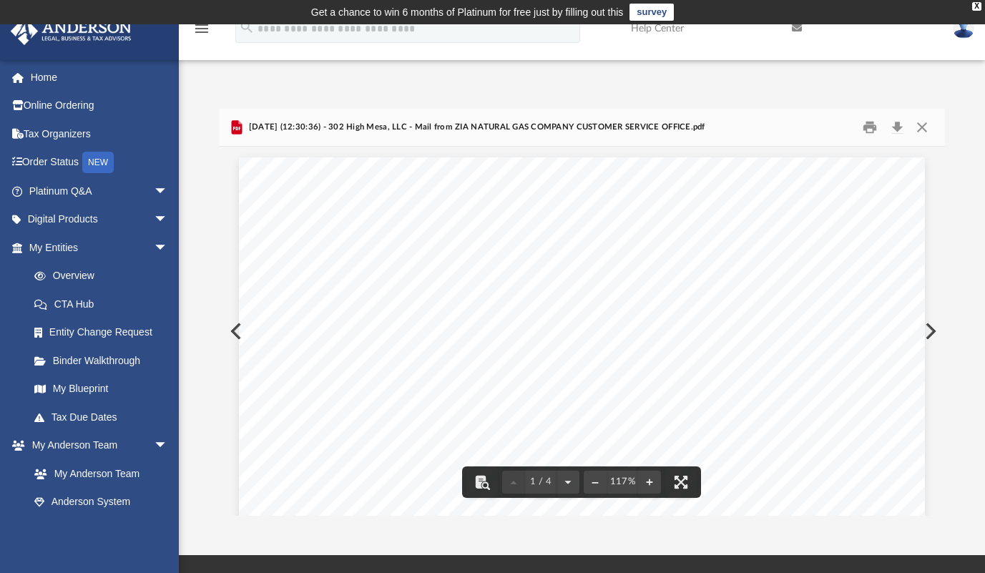
click at [930, 324] on button "Preview" at bounding box center [928, 331] width 31 height 40
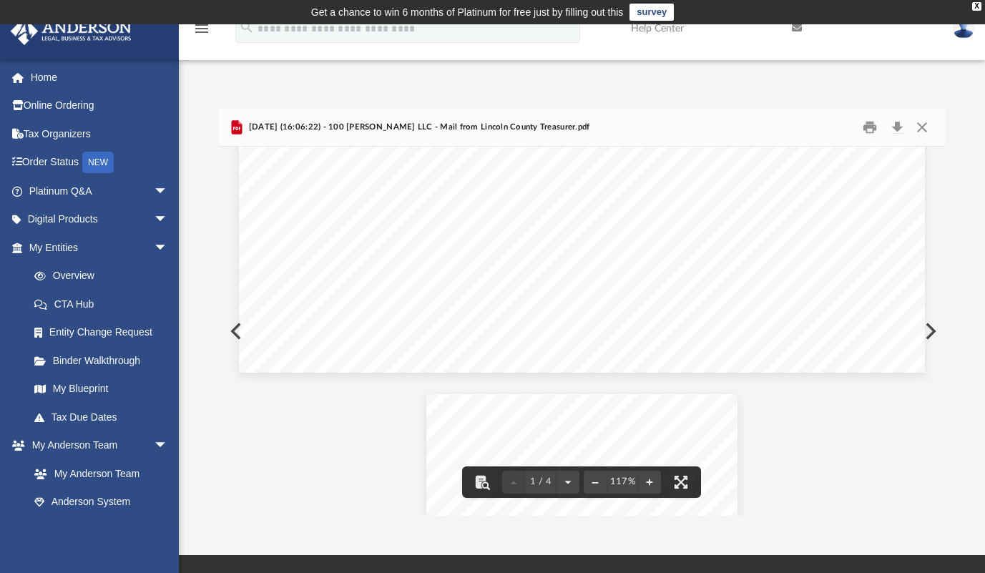
scroll to position [644, 0]
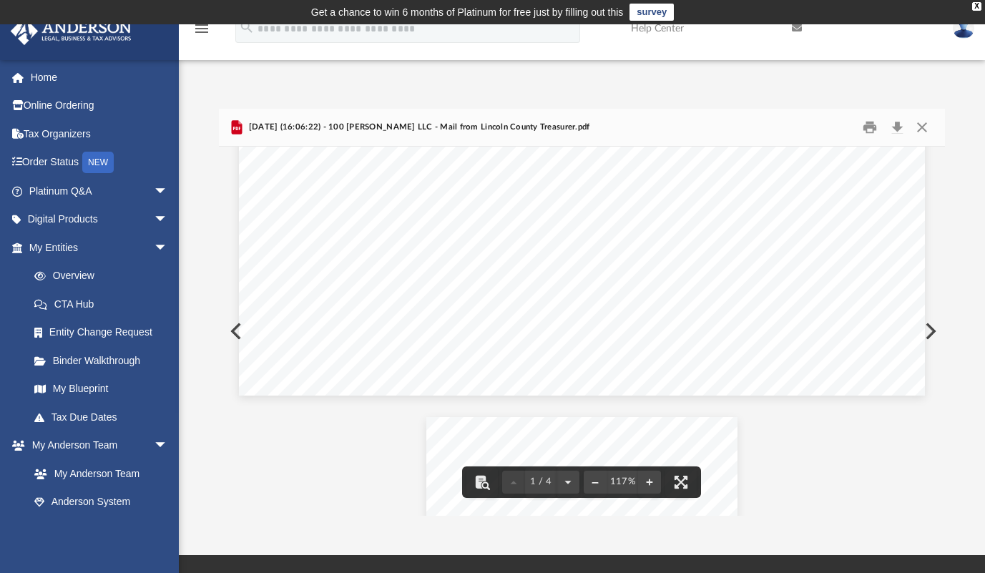
click at [927, 330] on button "Preview" at bounding box center [928, 331] width 31 height 40
click at [930, 332] on button "Preview" at bounding box center [928, 331] width 31 height 40
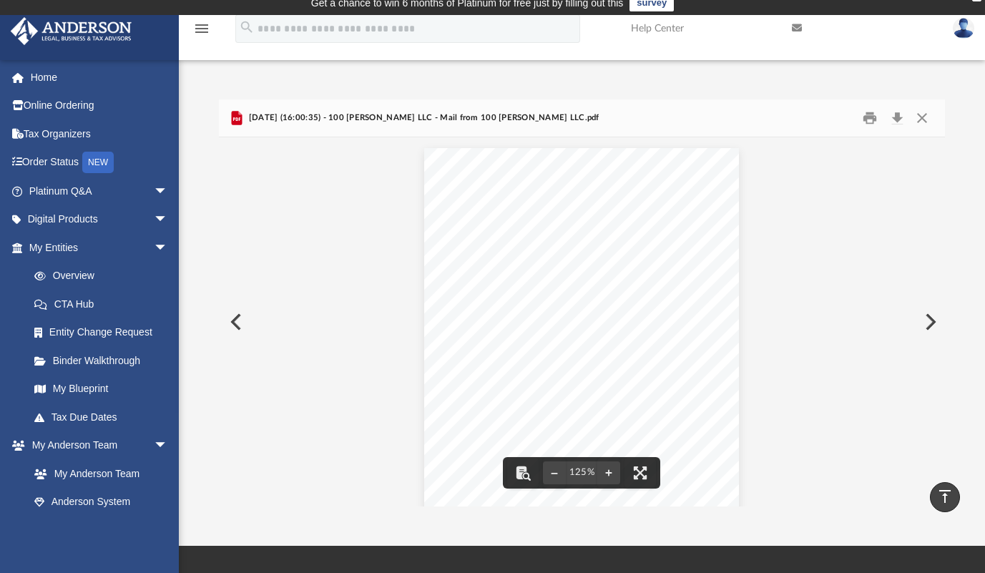
scroll to position [0, 0]
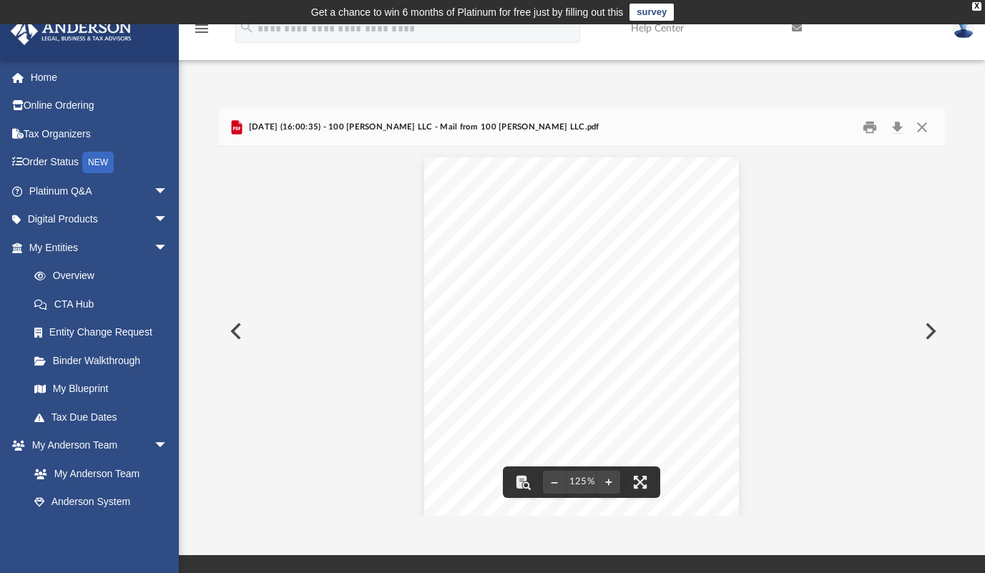
click at [928, 330] on button "Preview" at bounding box center [928, 331] width 31 height 40
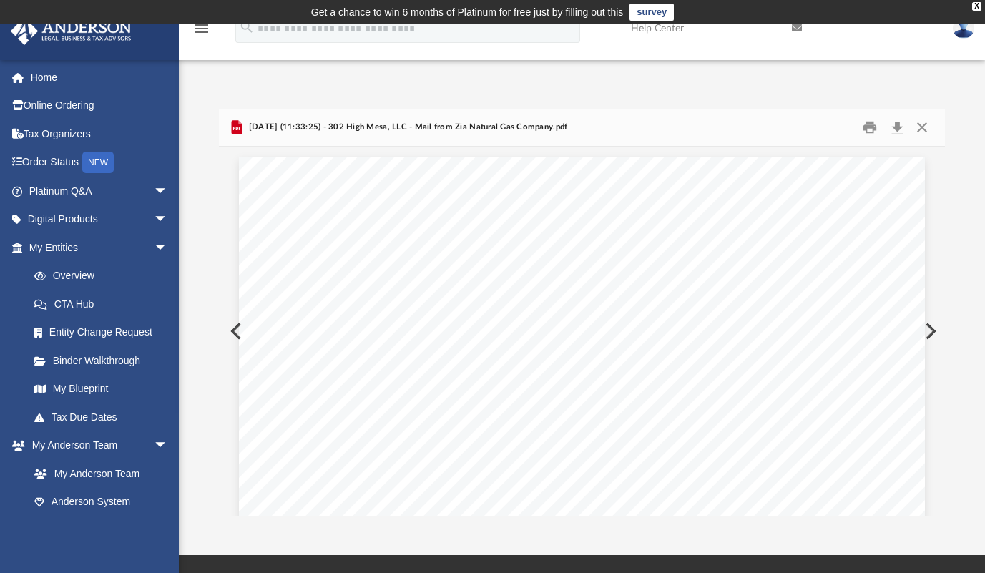
click at [924, 328] on button "Preview" at bounding box center [928, 331] width 31 height 40
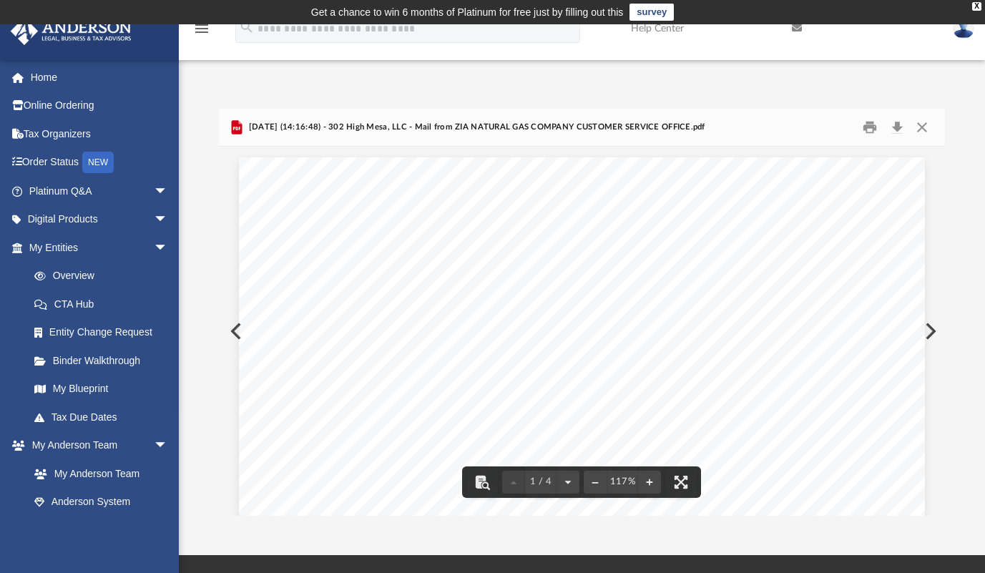
click at [932, 327] on button "Preview" at bounding box center [928, 331] width 31 height 40
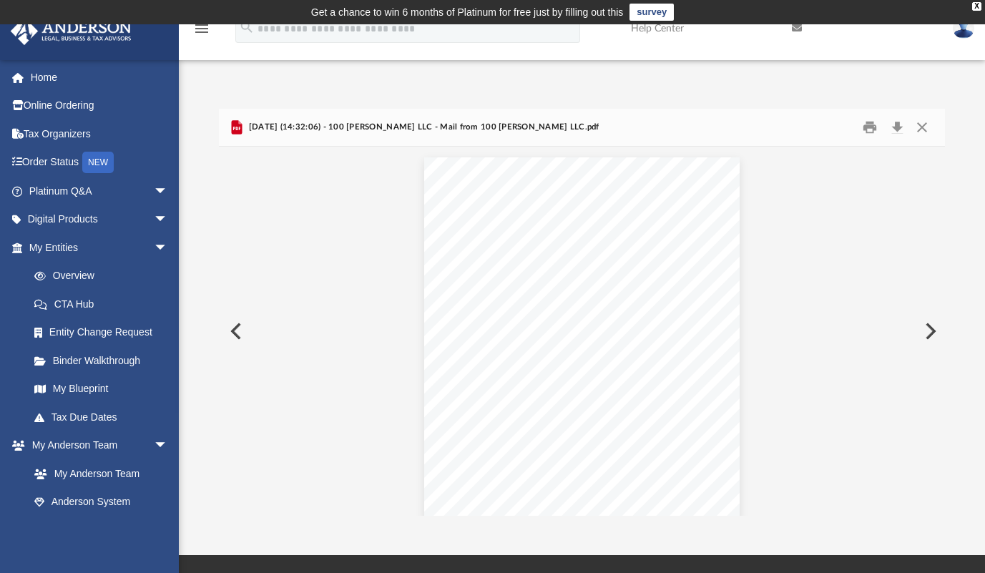
click at [927, 326] on button "Preview" at bounding box center [928, 331] width 31 height 40
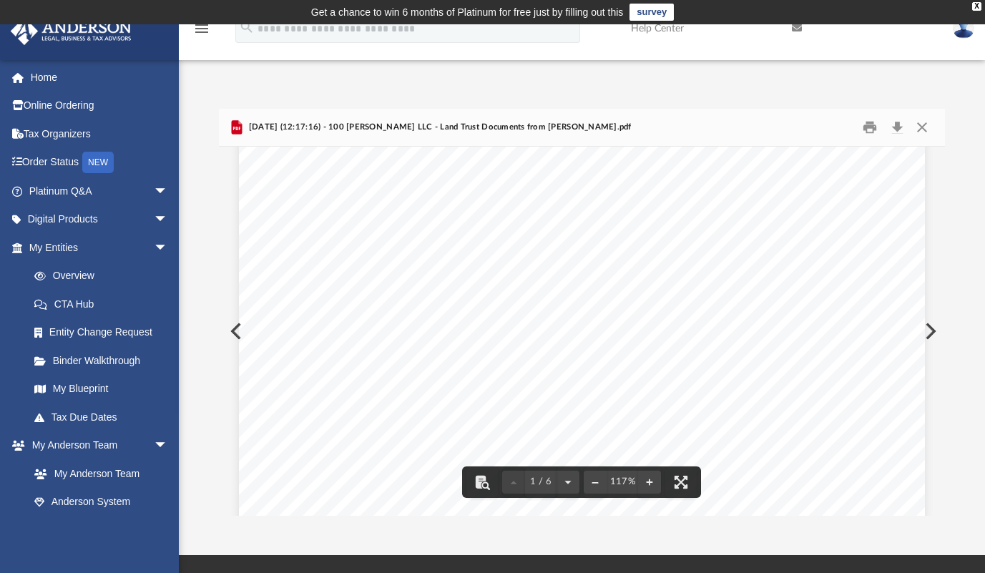
scroll to position [215, 0]
